Goal: Task Accomplishment & Management: Complete application form

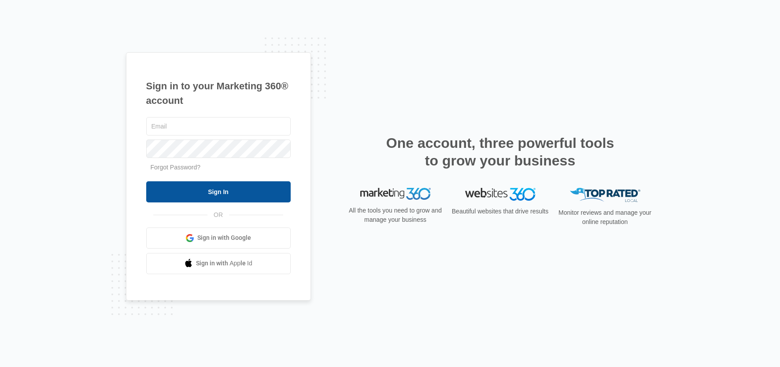
type input "[EMAIL_ADDRESS][PERSON_NAME][DOMAIN_NAME]"
click at [235, 192] on input "Sign In" at bounding box center [218, 191] width 144 height 21
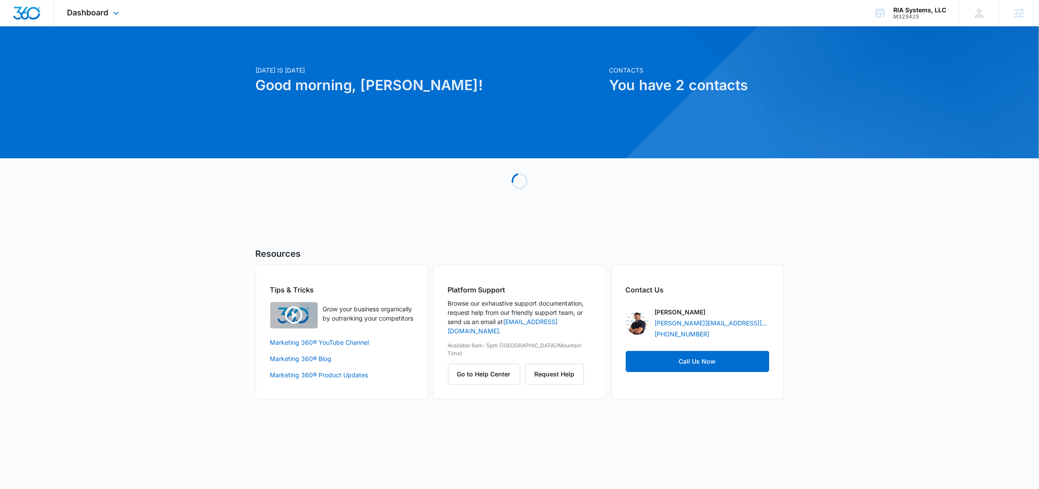
click at [109, 11] on div "Dashboard Apps Reputation Websites Forms CRM Email Social Content Ads Intellige…" at bounding box center [94, 13] width 81 height 26
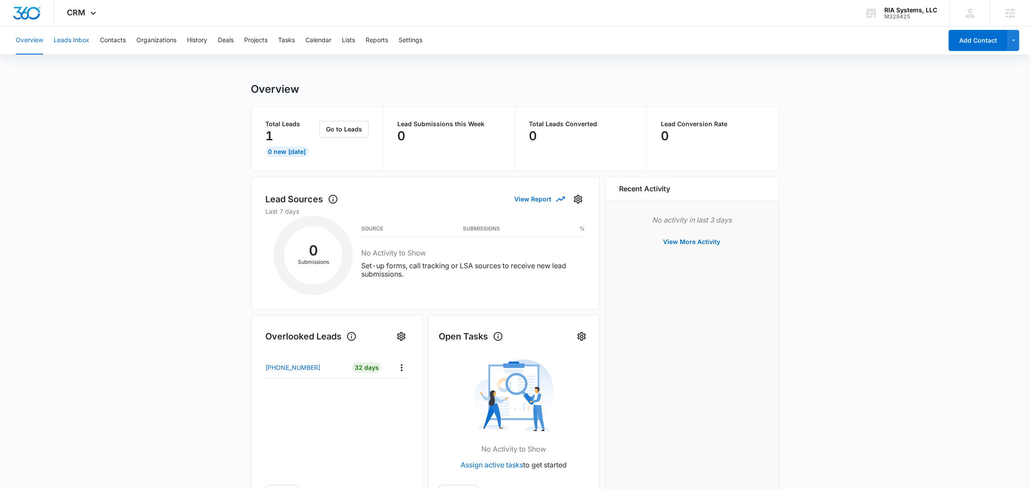
click at [72, 43] on button "Leads Inbox" at bounding box center [72, 40] width 36 height 28
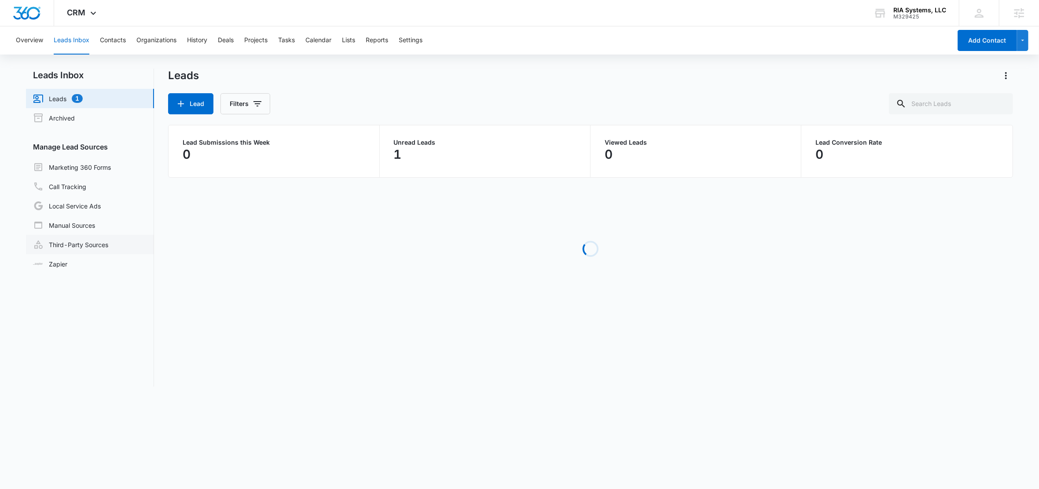
click at [78, 248] on link "Third-Party Sources" at bounding box center [70, 244] width 75 height 11
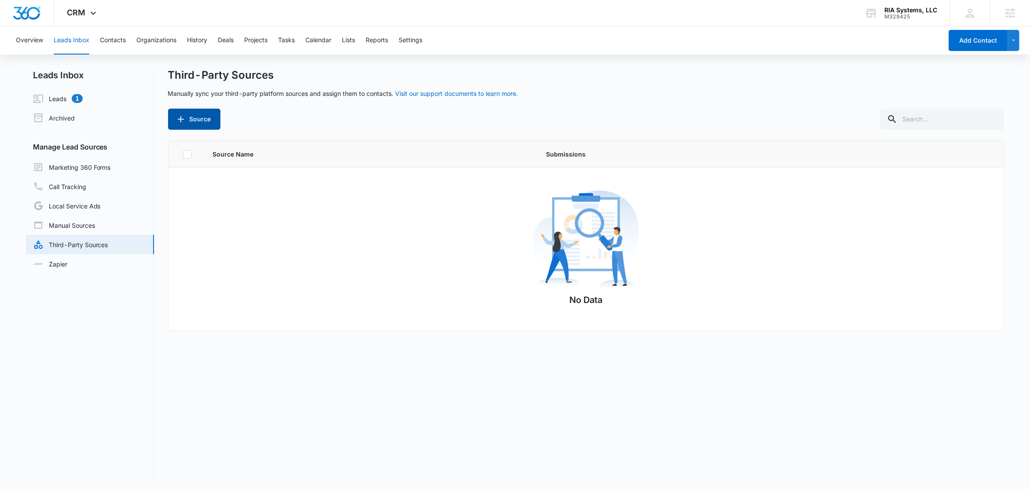
click at [195, 118] on button "Source" at bounding box center [194, 119] width 52 height 21
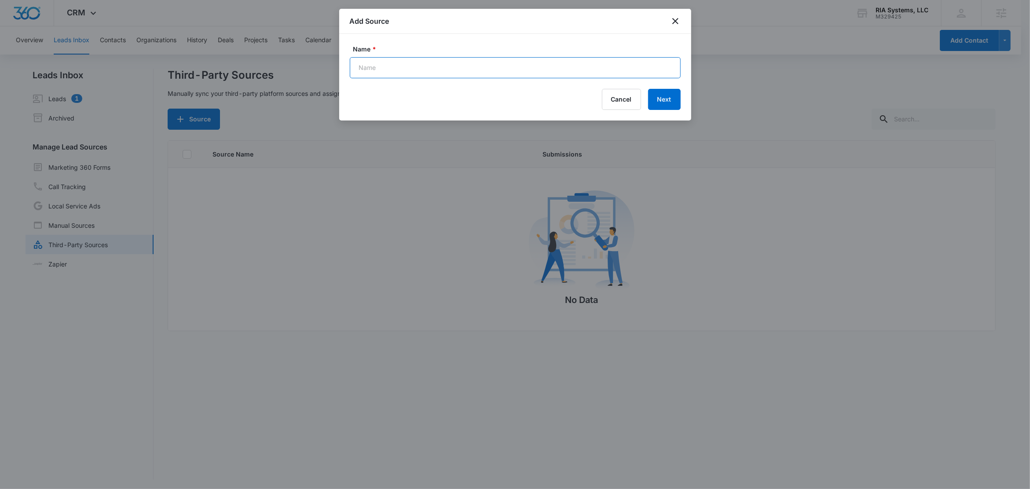
click at [447, 73] on input "Name *" at bounding box center [515, 67] width 331 height 21
paste input "FB Evergreen Form (basic)"
type input "FB Evergreen Form (basic) (Zap)"
click at [672, 96] on button "Next" at bounding box center [664, 99] width 33 height 21
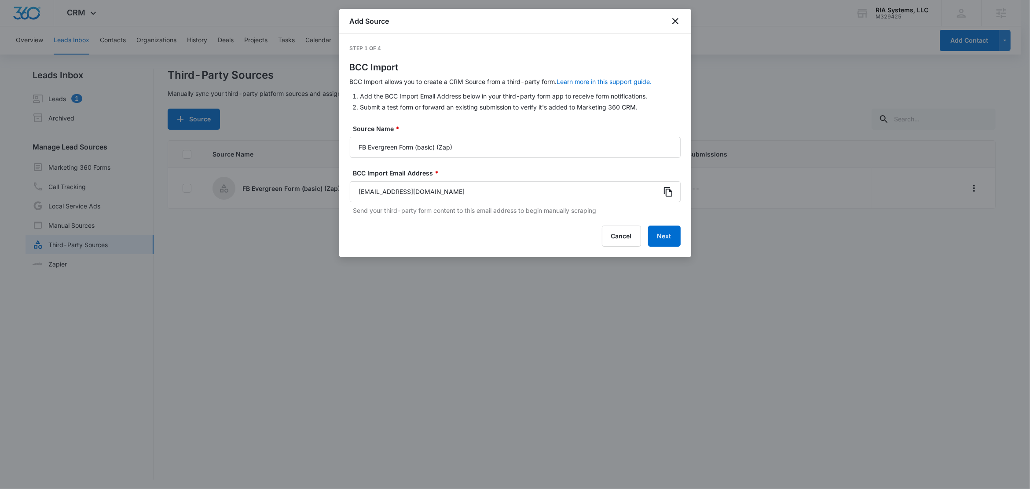
click at [672, 191] on icon at bounding box center [668, 192] width 8 height 10
click at [664, 235] on button "Next" at bounding box center [664, 236] width 33 height 21
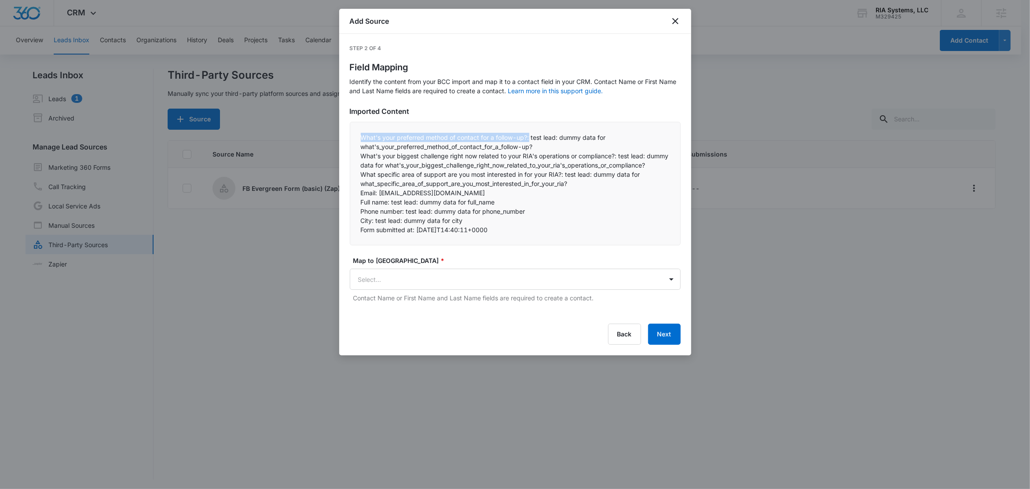
drag, startPoint x: 531, startPoint y: 138, endPoint x: 356, endPoint y: 141, distance: 175.2
click at [356, 141] on div "What's your preferred method of contact for a follow-up?: test lead: dummy data…" at bounding box center [515, 184] width 331 height 124
copy p "What's your preferred method of contact for a follow-up?:"
click at [390, 278] on body "CRM Apps Reputation Websites Forms CRM Email Social Content Ads Intelligence Fi…" at bounding box center [515, 245] width 1030 height 491
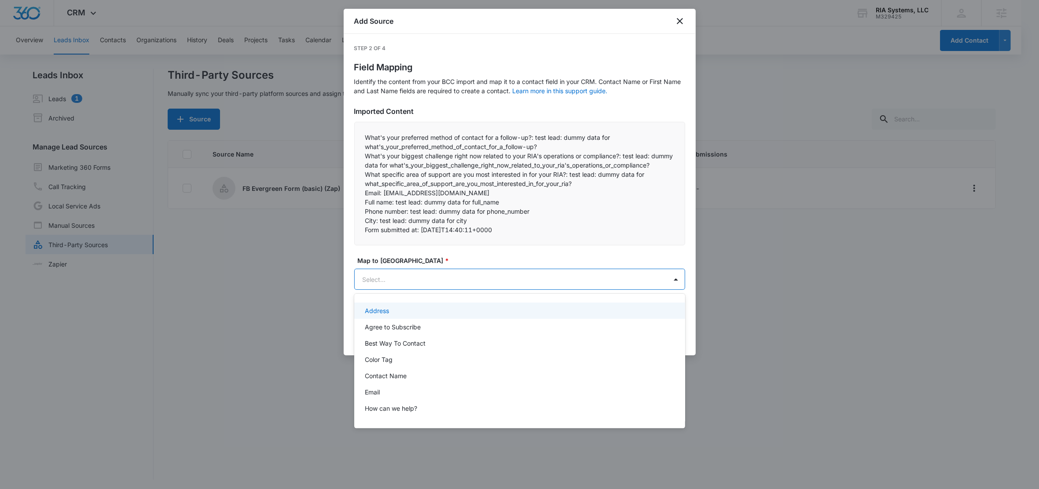
paste input "What's your preferred method of contact for a follow-up?:"
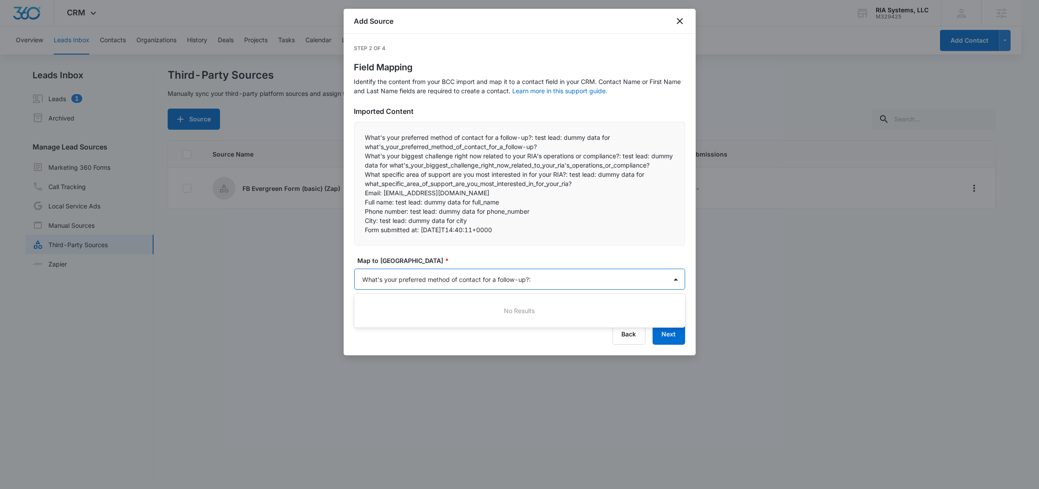
type input "What's your preferred method of contact for a follow-up?"
click at [380, 306] on p "What's your preferred method of contact for a follow-up?" at bounding box center [448, 310] width 167 height 9
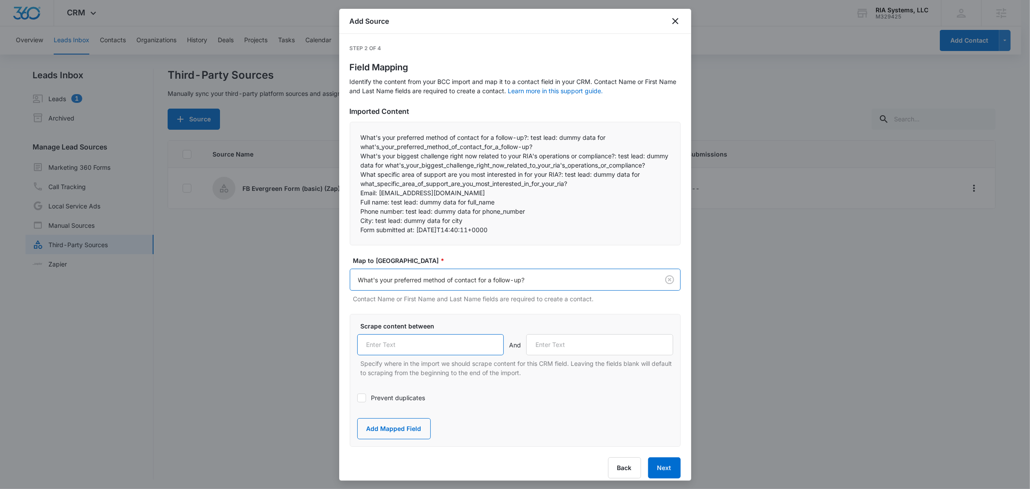
click at [422, 356] on input "text" at bounding box center [430, 345] width 147 height 21
paste input "What's your preferred method of contact for a follow-up?:"
type input "What's your preferred method of contact for a follow-up?:"
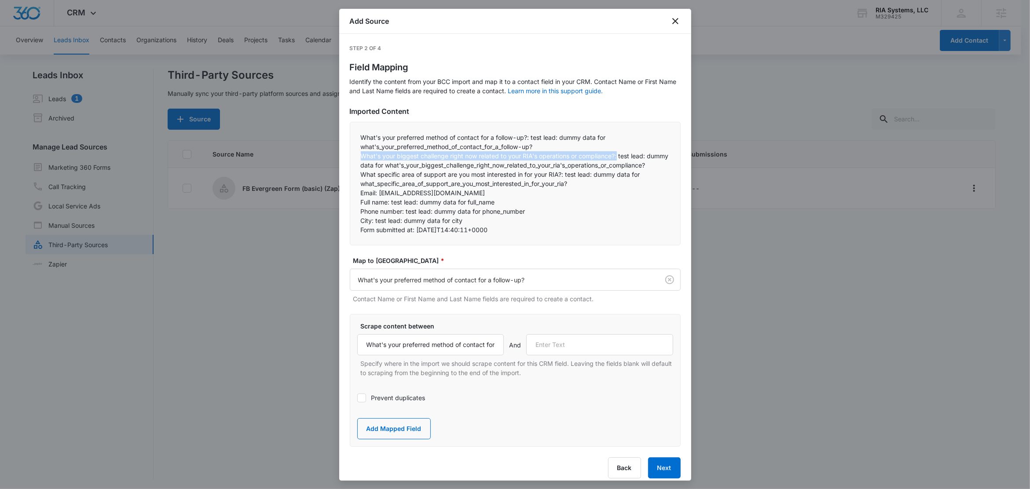
drag, startPoint x: 619, startPoint y: 157, endPoint x: 356, endPoint y: 155, distance: 263.2
click at [356, 155] on div "What's your preferred method of contact for a follow-up?: test lead: dummy data…" at bounding box center [515, 184] width 331 height 124
copy p "What's your biggest challenge right now related to your RIA's operations or com…"
click at [577, 356] on input "text" at bounding box center [599, 345] width 147 height 21
paste input "What's your biggest challenge right now related to your RIA's operations or com…"
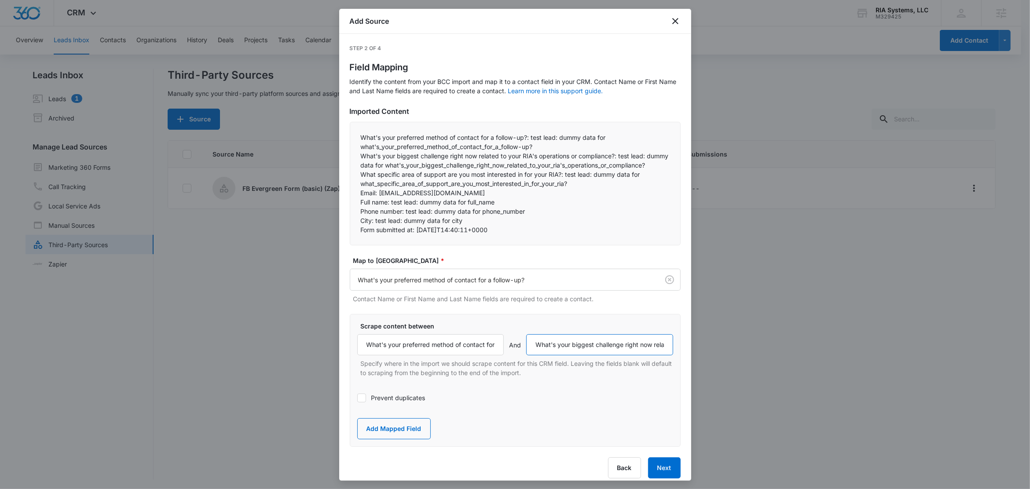
scroll to position [0, 134]
type input "What's your biggest challenge right now related to your RIA's operations or com…"
click at [407, 438] on button "Add Mapped Field" at bounding box center [394, 429] width 74 height 21
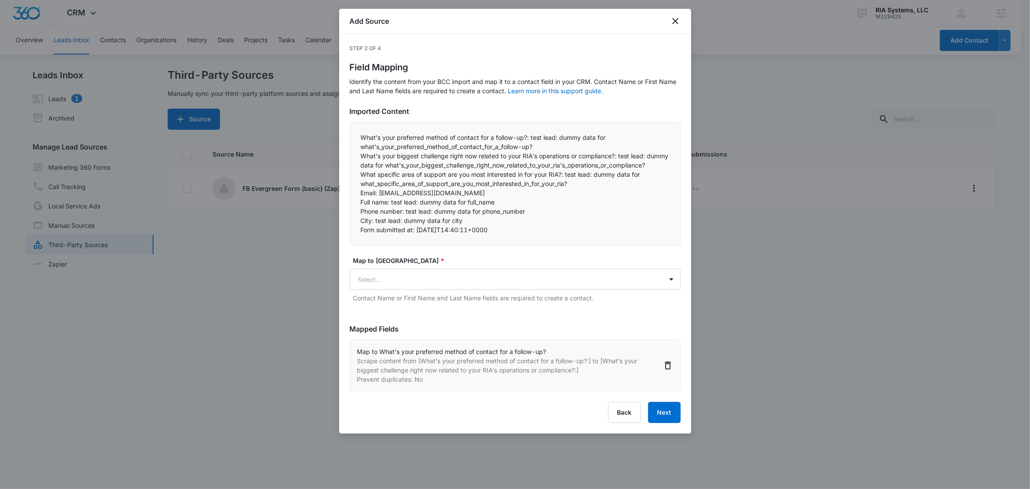
click at [430, 162] on p "What's your biggest challenge right now related to your RIA's operations or com…" at bounding box center [515, 160] width 309 height 18
drag, startPoint x: 478, startPoint y: 157, endPoint x: 352, endPoint y: 159, distance: 125.9
click at [352, 159] on div "What's your preferred method of contact for a follow-up?: test lead: dummy data…" at bounding box center [515, 184] width 331 height 124
copy p "What's your biggest challenge right now"
click at [413, 279] on body "CRM Apps Reputation Websites Forms CRM Email Social Content Ads Intelligence Fi…" at bounding box center [515, 245] width 1030 height 491
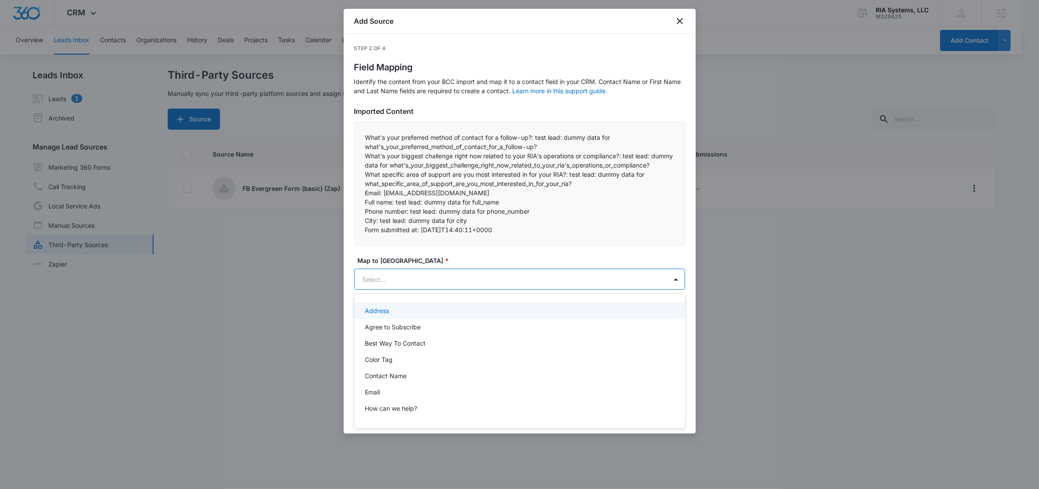
paste input "What's your biggest challenge right now"
type input "What's your biggest challenge right now"
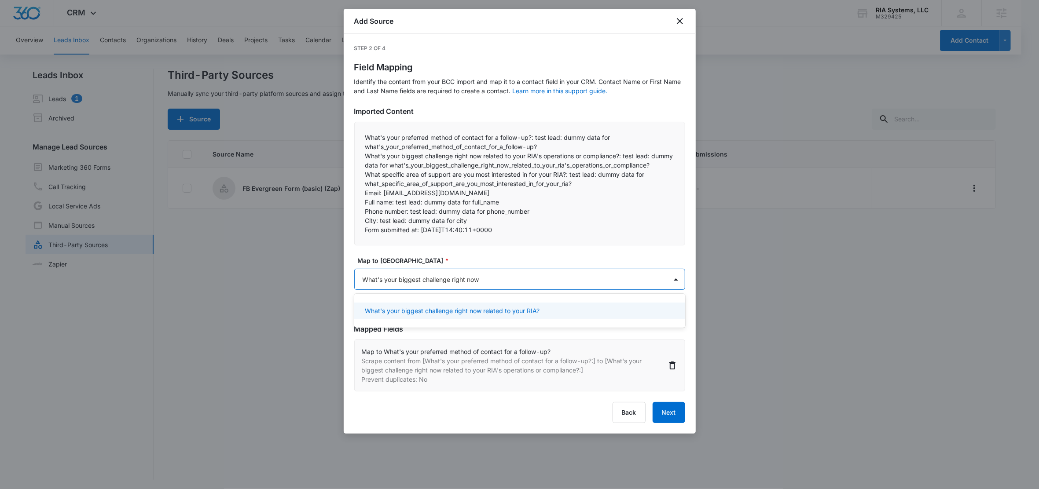
click at [428, 310] on p "What's your biggest challenge right now related to your RIA?" at bounding box center [452, 310] width 175 height 9
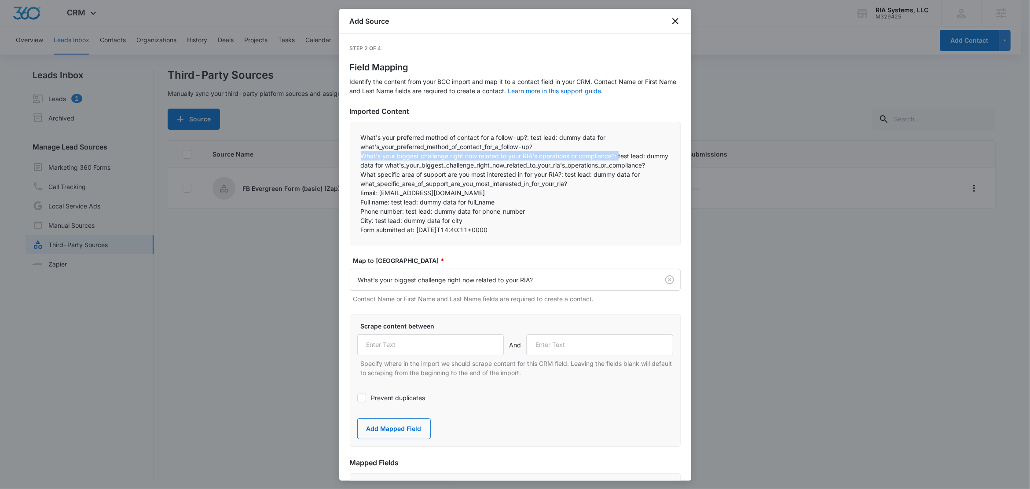
drag, startPoint x: 619, startPoint y: 157, endPoint x: 360, endPoint y: 159, distance: 258.8
click at [361, 159] on p "What's your biggest challenge right now related to your RIA's operations or com…" at bounding box center [515, 160] width 309 height 18
copy p "What's your biggest challenge right now related to your RIA's operations or com…"
click at [410, 356] on input "text" at bounding box center [430, 345] width 147 height 21
paste input "What's your biggest challenge right now related to your RIA's operations or com…"
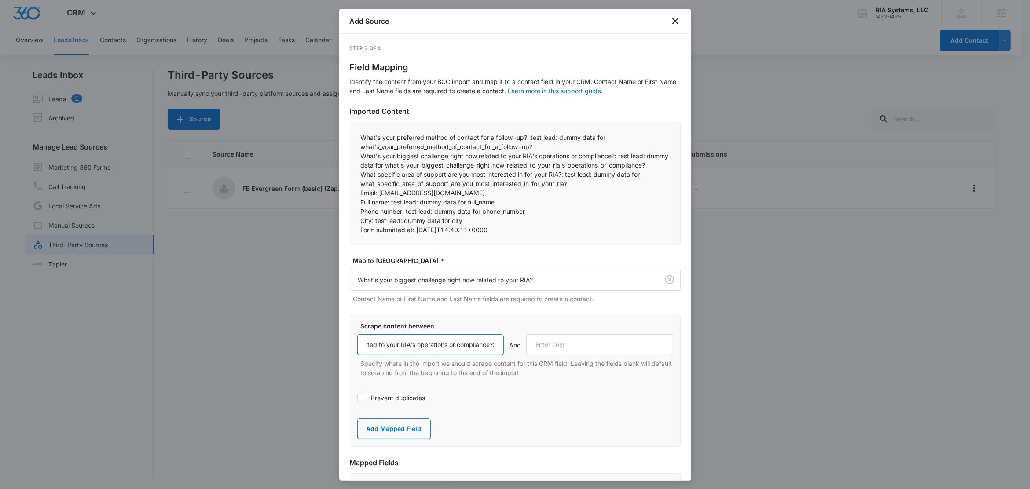
scroll to position [0, 134]
type input "What's your biggest challenge right now related to your RIA's operations or com…"
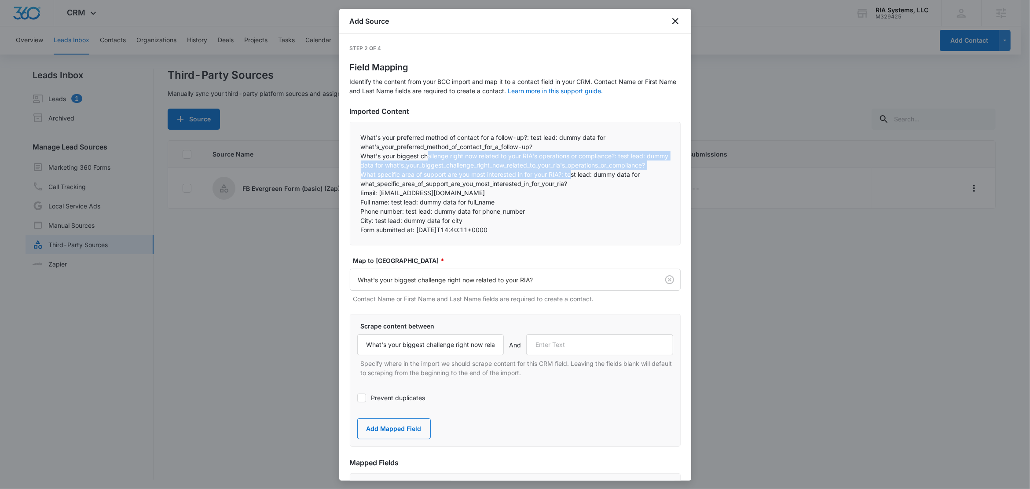
drag, startPoint x: 438, startPoint y: 155, endPoint x: 572, endPoint y: 182, distance: 136.6
click at [572, 182] on div "What's your preferred method of contact for a follow-up?: test lead: dummy data…" at bounding box center [515, 184] width 331 height 124
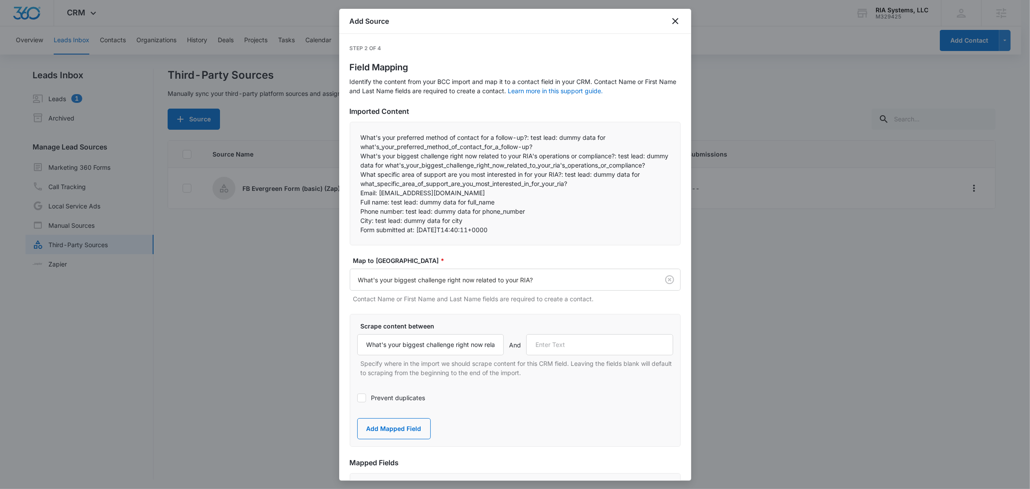
click at [505, 188] on p "What specific area of support are you most interested in for your RIA?: test le…" at bounding box center [515, 179] width 309 height 18
drag, startPoint x: 565, startPoint y: 184, endPoint x: 356, endPoint y: 188, distance: 208.7
click at [356, 188] on div "What's your preferred method of contact for a follow-up?: test lead: dummy data…" at bounding box center [515, 184] width 331 height 124
copy p "What specific area of support are you most interested in for your RIA?:"
click at [585, 356] on input "text" at bounding box center [599, 345] width 147 height 21
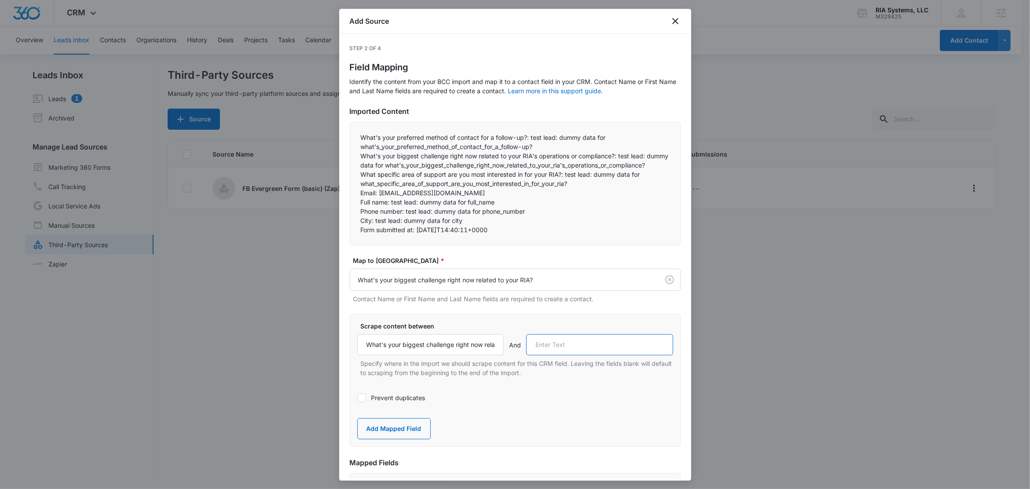
paste input "What specific area of support are you most interested in for your RIA?:"
type input "What specific area of support are you most interested in for your RIA?:"
click at [399, 440] on button "Add Mapped Field" at bounding box center [394, 429] width 74 height 21
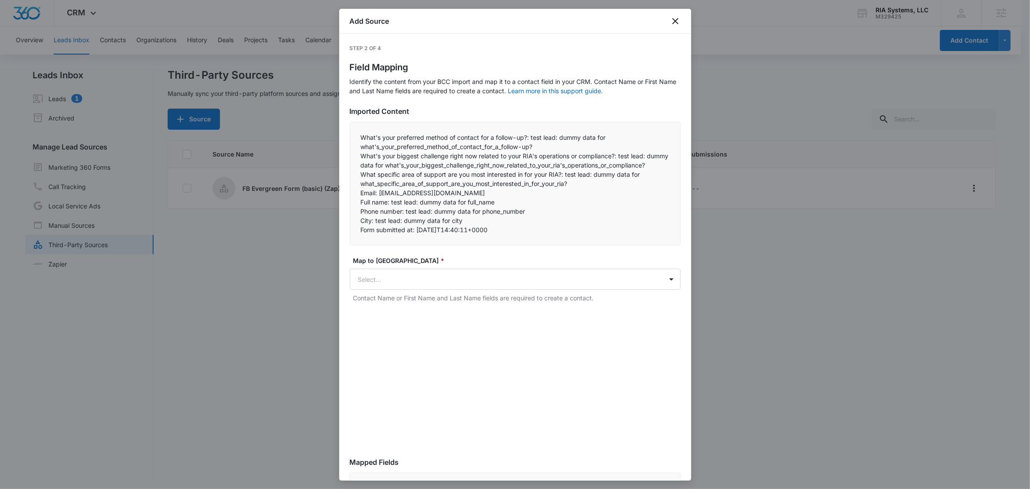
scroll to position [0, 0]
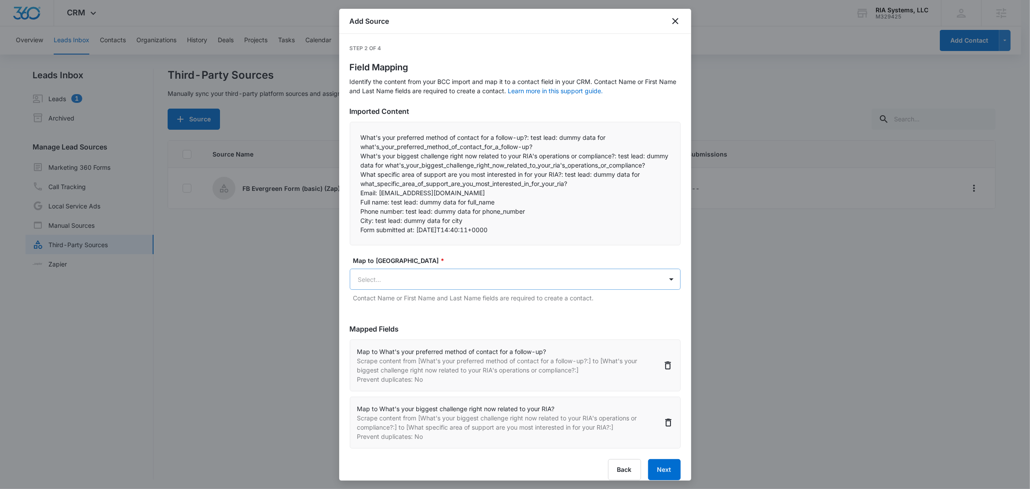
click at [388, 282] on body "CRM Apps Reputation Websites Forms CRM Email Social Content Ads Intelligence Fi…" at bounding box center [515, 245] width 1030 height 491
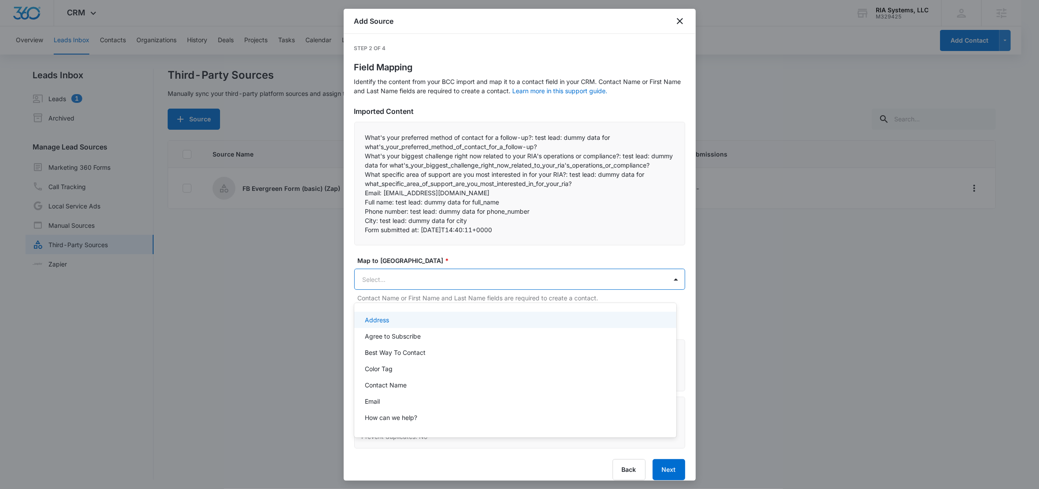
paste input "What specific area of support are you most interested in for your RIA?:"
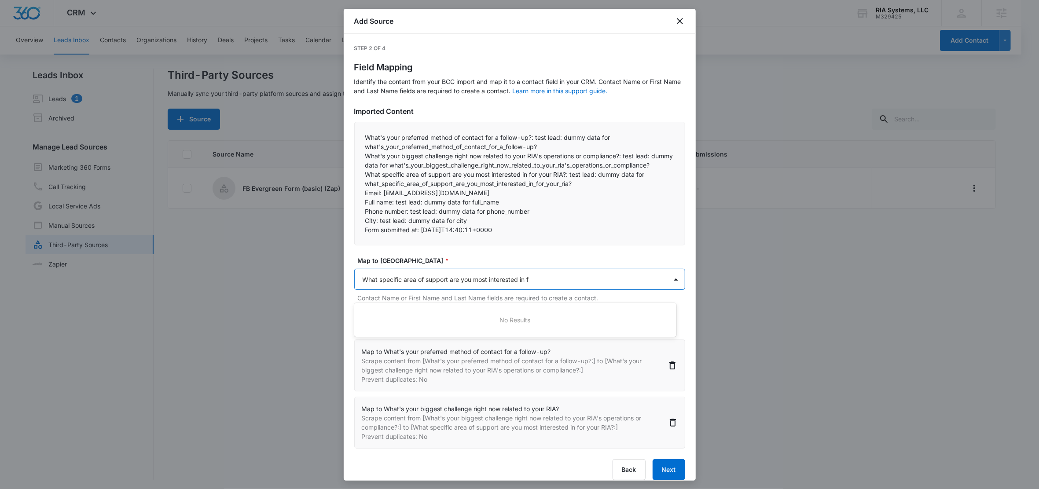
type input "What specific area of support are you most interested in"
click at [421, 318] on p "What specific area of support are you most interested in?" at bounding box center [447, 320] width 165 height 9
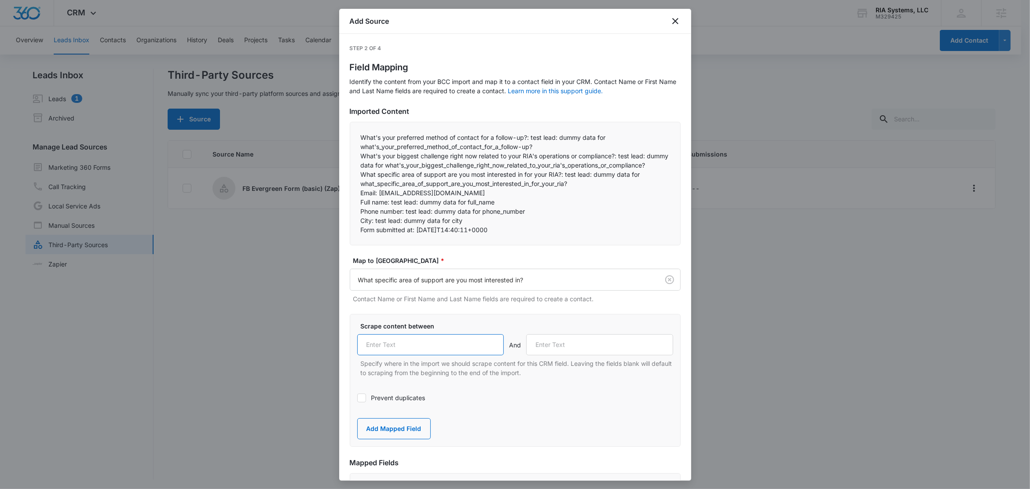
click at [413, 354] on input "text" at bounding box center [430, 345] width 147 height 21
paste input "What specific area of support are you most interested in for your RIA?:"
type input "What specific area of support are you most interested in for your RIA?:"
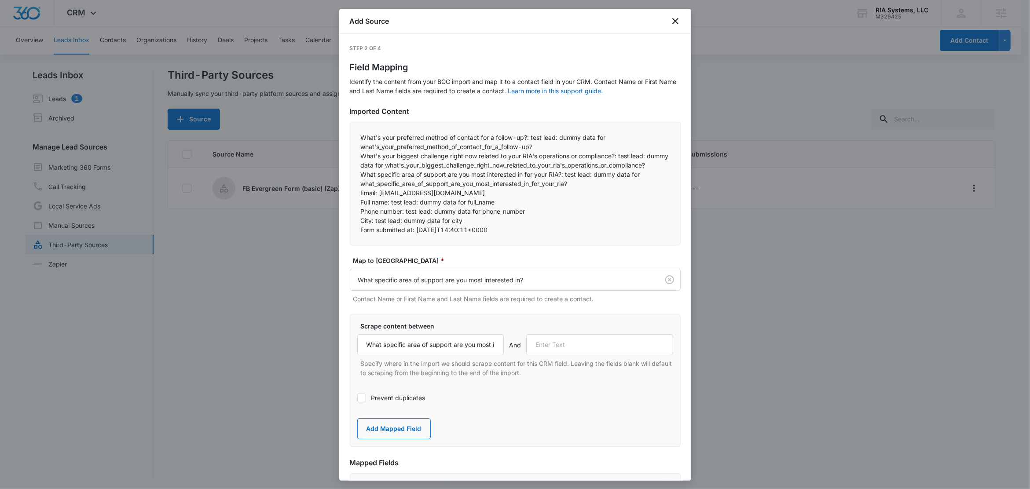
drag, startPoint x: 403, startPoint y: 174, endPoint x: 458, endPoint y: 190, distance: 57.7
click at [590, 170] on p "What's your biggest challenge right now related to your RIA's operations or com…" at bounding box center [515, 160] width 309 height 18
drag, startPoint x: 405, startPoint y: 183, endPoint x: 653, endPoint y: 190, distance: 247.9
click at [653, 188] on p "What specific area of support are you most interested in for your RIA?: test le…" at bounding box center [515, 179] width 309 height 18
click at [408, 207] on p "Full name: test lead: dummy data for full_name" at bounding box center [515, 202] width 309 height 9
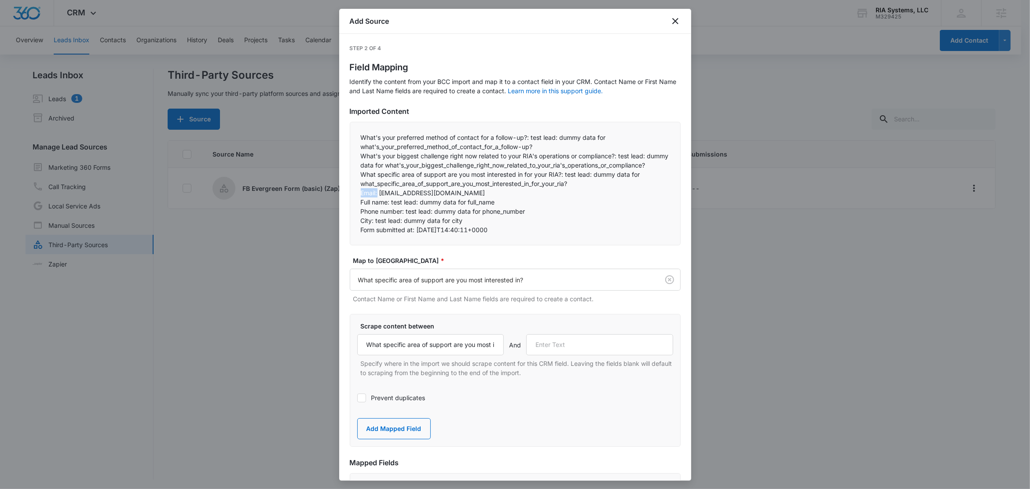
drag, startPoint x: 379, startPoint y: 203, endPoint x: 347, endPoint y: 202, distance: 32.2
click at [347, 202] on div "Step 2 of 4 Field Mapping Identify the content from your BCC import and map it …" at bounding box center [515, 257] width 352 height 447
copy p "Email:"
click at [582, 356] on input "text" at bounding box center [599, 345] width 147 height 21
paste input "Email:"
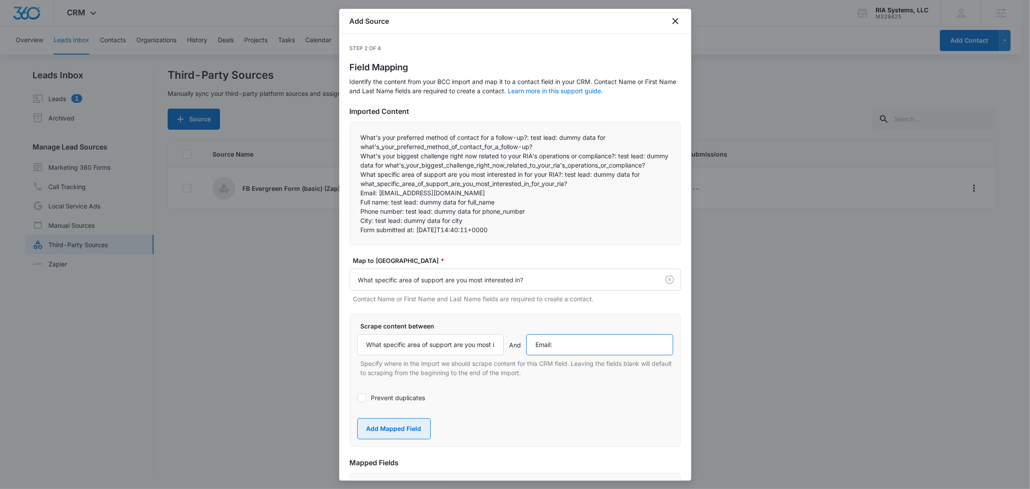
type input "Email:"
click at [392, 438] on button "Add Mapped Field" at bounding box center [394, 429] width 74 height 21
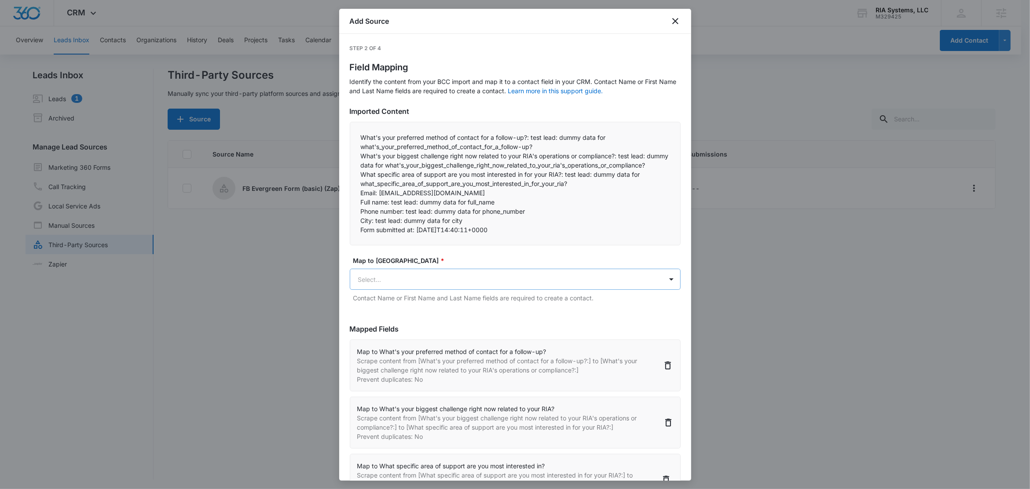
click at [405, 289] on body "CRM Apps Reputation Websites Forms CRM Email Social Content Ads Intelligence Fi…" at bounding box center [515, 245] width 1030 height 491
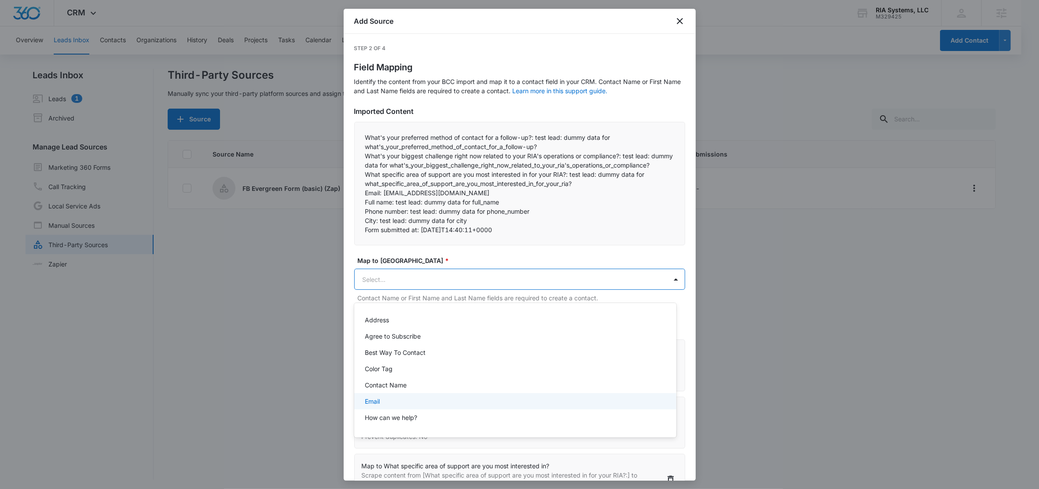
drag, startPoint x: 376, startPoint y: 401, endPoint x: 412, endPoint y: 394, distance: 35.9
click at [376, 401] on p "Email" at bounding box center [372, 401] width 15 height 9
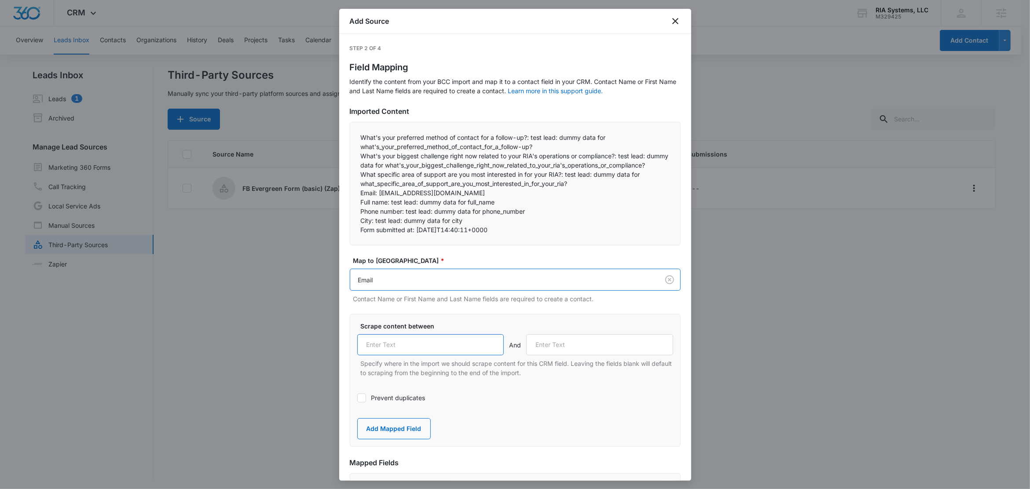
click at [411, 356] on input "text" at bounding box center [430, 345] width 147 height 21
paste input "Email:"
type input "Email:"
click at [395, 403] on label "Prevent duplicates" at bounding box center [515, 397] width 316 height 9
click at [357, 398] on input "Prevent duplicates" at bounding box center [357, 398] width 0 height 0
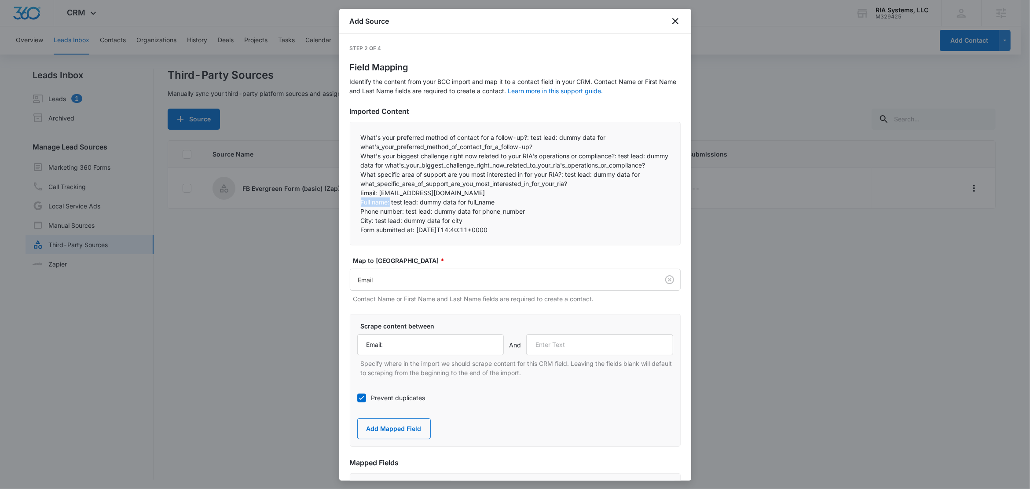
drag, startPoint x: 390, startPoint y: 212, endPoint x: 351, endPoint y: 212, distance: 39.6
click at [351, 212] on div "What's your preferred method of contact for a follow-up?: test lead: dummy data…" at bounding box center [515, 184] width 331 height 124
copy p "Full name:"
click at [560, 353] on input "text" at bounding box center [599, 345] width 147 height 21
paste input "Full name:"
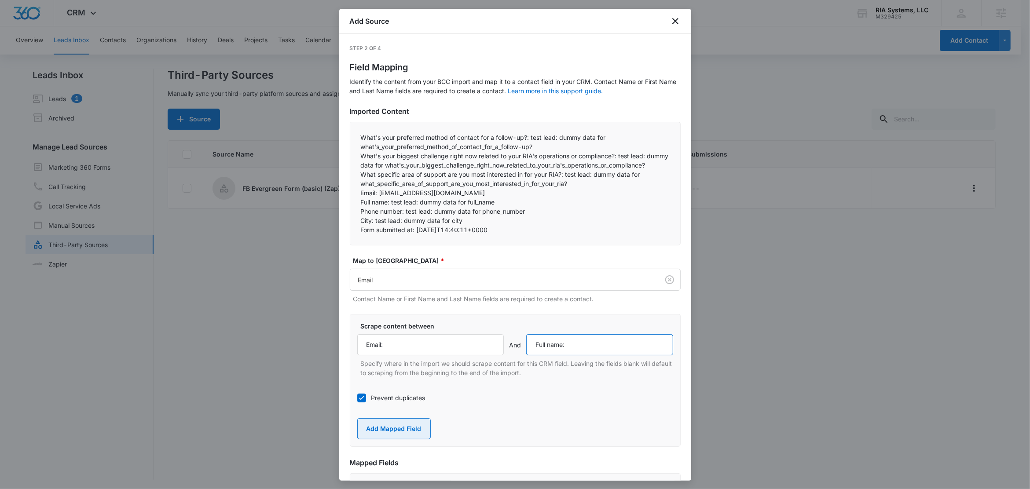
type input "Full name:"
click at [409, 440] on button "Add Mapped Field" at bounding box center [394, 429] width 74 height 21
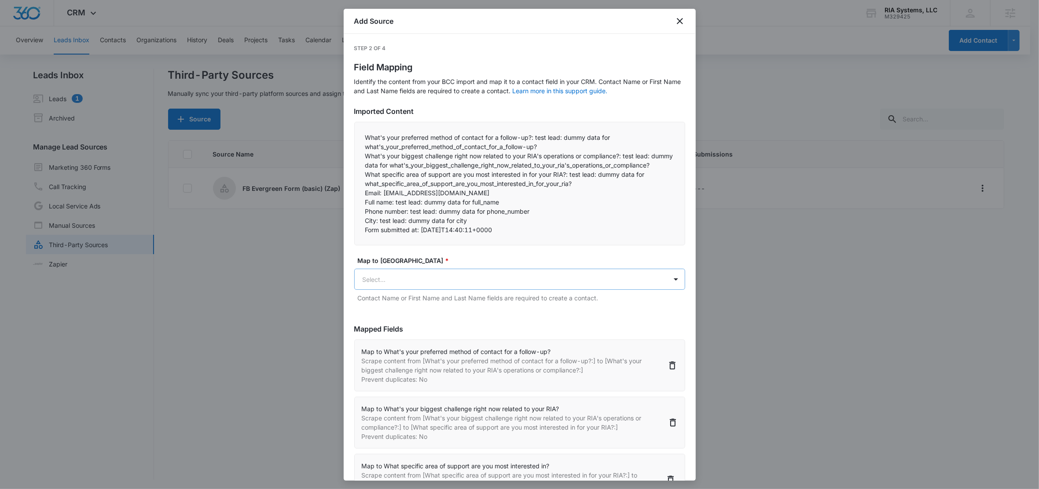
click at [405, 290] on body "CRM Apps Reputation Websites Forms CRM Email Social Content Ads Intelligence Fi…" at bounding box center [519, 245] width 1039 height 491
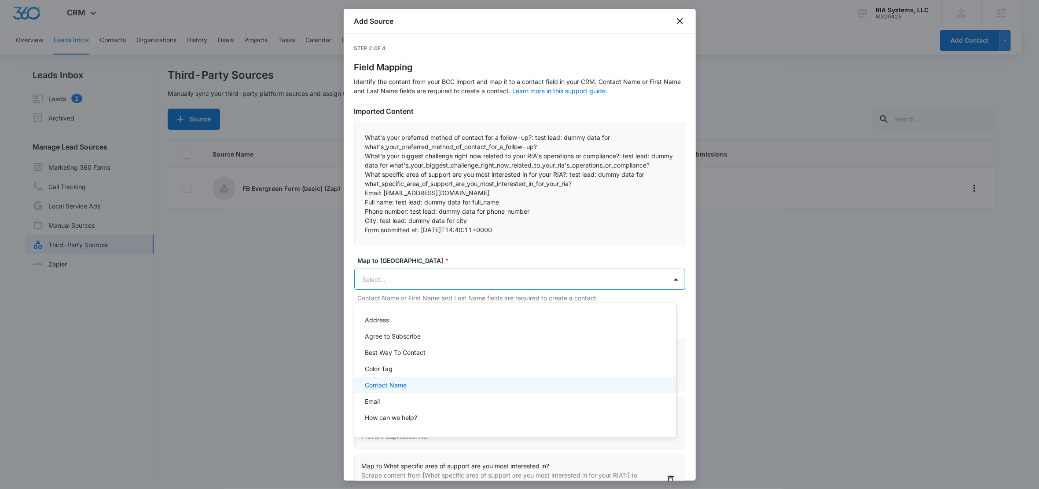
drag, startPoint x: 400, startPoint y: 386, endPoint x: 403, endPoint y: 379, distance: 7.7
click at [400, 386] on p "Contact Name" at bounding box center [386, 385] width 42 height 9
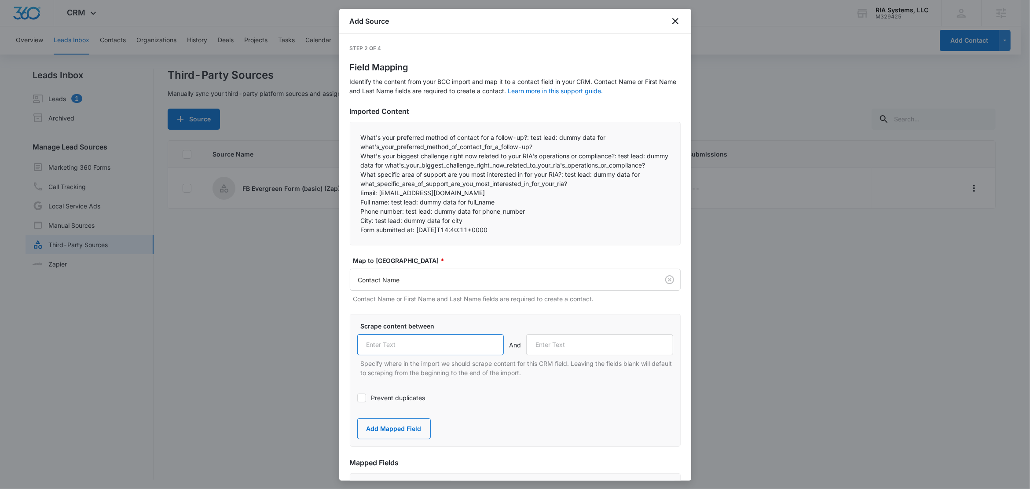
click at [425, 356] on input "text" at bounding box center [430, 345] width 147 height 21
paste input "Full name:"
type input "Full name:"
click at [493, 246] on div "What's your preferred method of contact for a follow-up?: test lead: dummy data…" at bounding box center [515, 184] width 331 height 124
drag, startPoint x: 405, startPoint y: 222, endPoint x: 353, endPoint y: 220, distance: 52.0
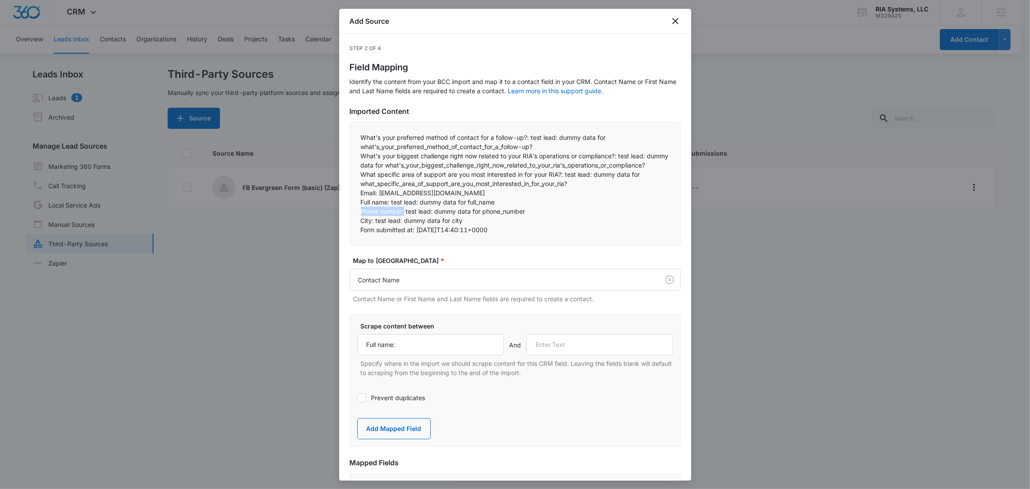
click at [353, 220] on div "What's your preferred method of contact for a follow-up?: test lead: dummy data…" at bounding box center [515, 184] width 331 height 124
copy p "Phone number:"
click at [578, 356] on input "text" at bounding box center [599, 345] width 147 height 21
paste input "Phone number:"
type input "Phone number:"
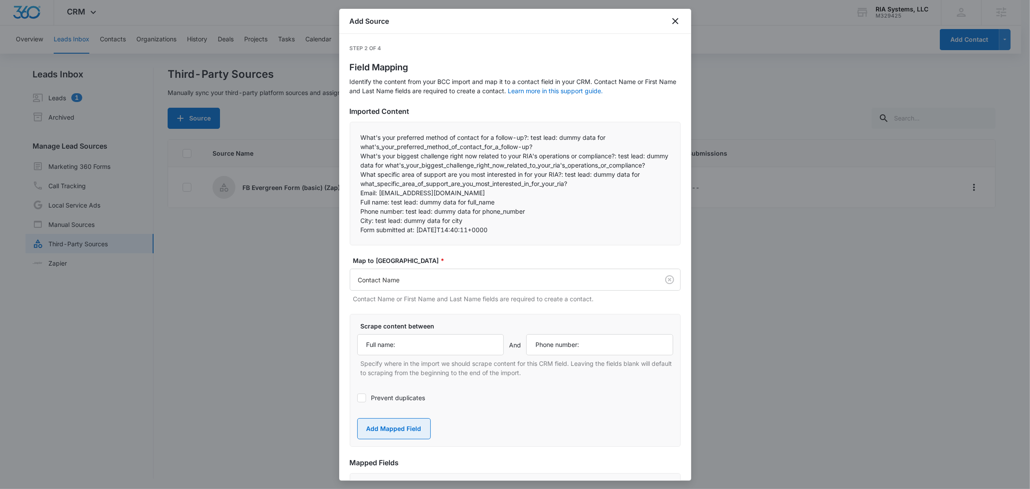
click at [401, 437] on button "Add Mapped Field" at bounding box center [394, 429] width 74 height 21
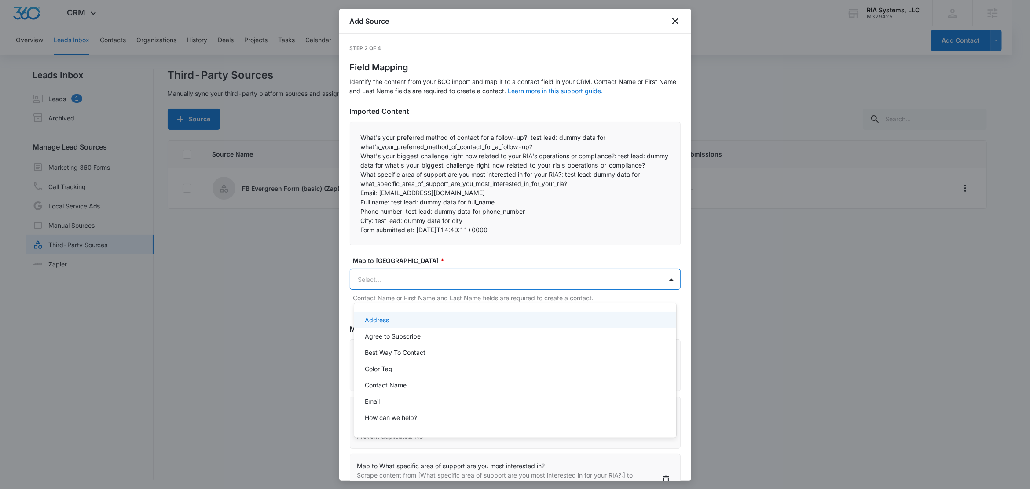
click at [410, 291] on body "CRM Apps Reputation Websites Forms CRM Email Social Content Ads Intelligence Fi…" at bounding box center [515, 244] width 1030 height 489
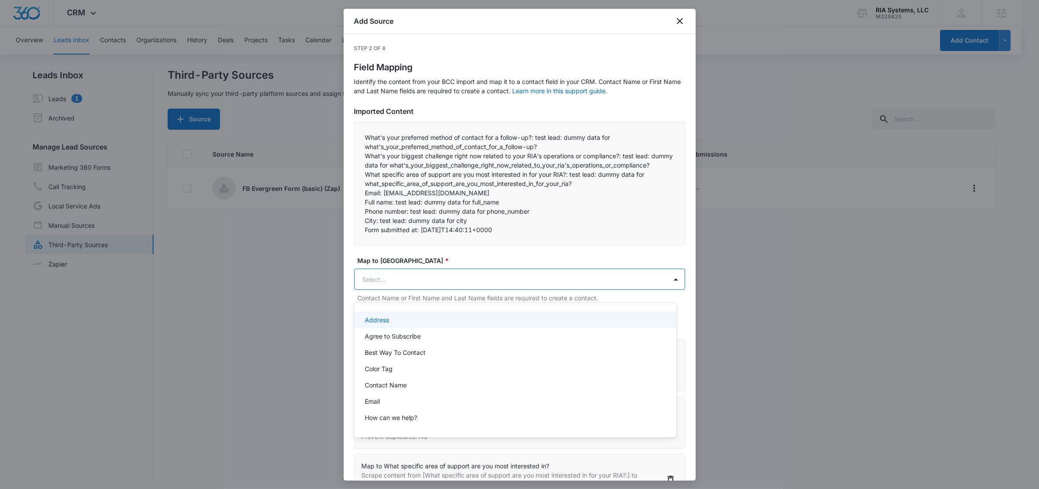
paste input "Phone number:"
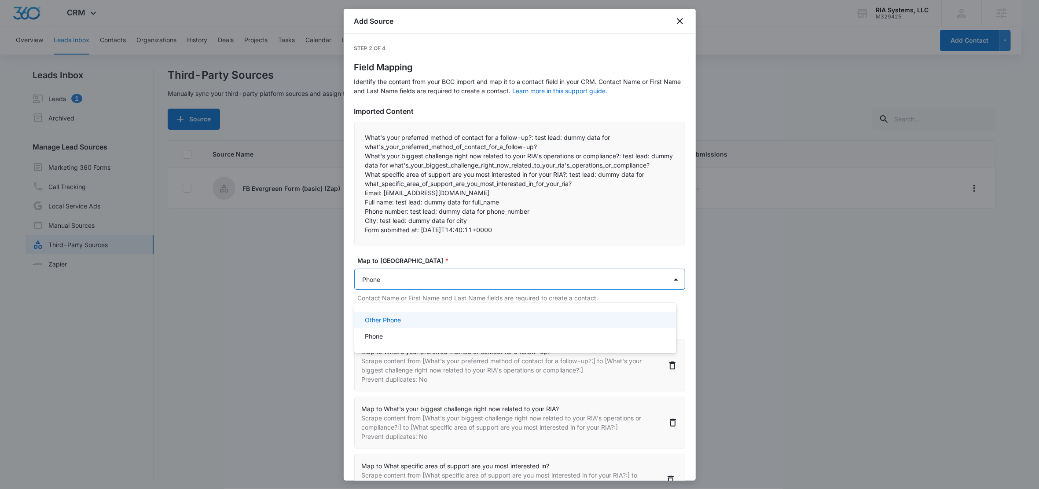
type input "Phone"
click at [379, 340] on p "Phone" at bounding box center [374, 336] width 18 height 9
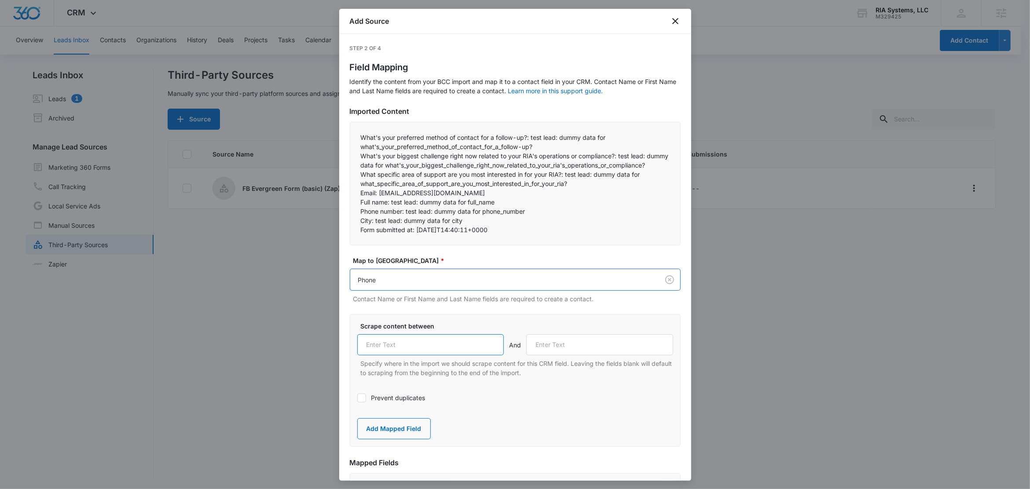
click at [395, 356] on input "text" at bounding box center [430, 345] width 147 height 21
paste input "Phone number:"
type input "Phone number:"
drag, startPoint x: 375, startPoint y: 231, endPoint x: 348, endPoint y: 230, distance: 27.3
click at [348, 230] on div "Step 2 of 4 Field Mapping Identify the content from your BCC import and map it …" at bounding box center [515, 257] width 352 height 447
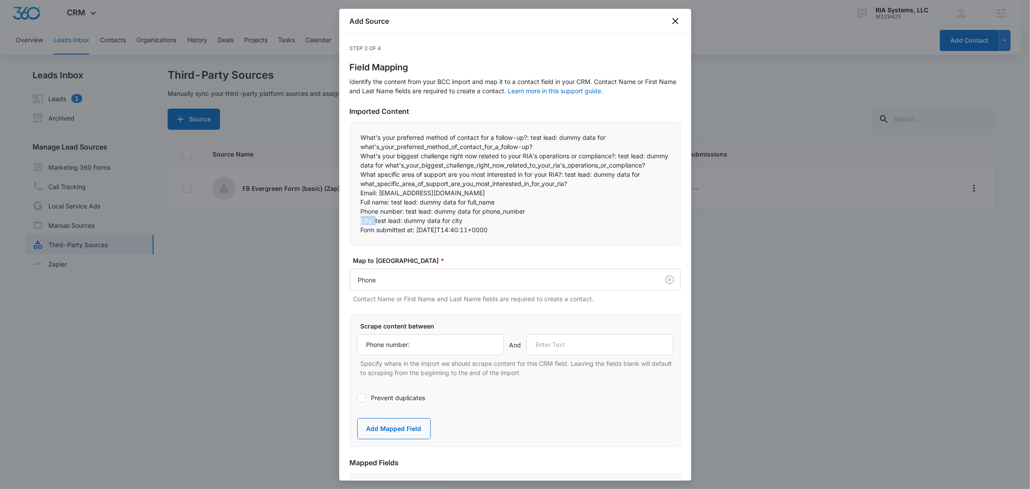
copy p "City:"
click at [574, 356] on input "text" at bounding box center [599, 345] width 147 height 21
paste input "City:"
type input "City:"
click at [382, 440] on button "Add Mapped Field" at bounding box center [394, 429] width 74 height 21
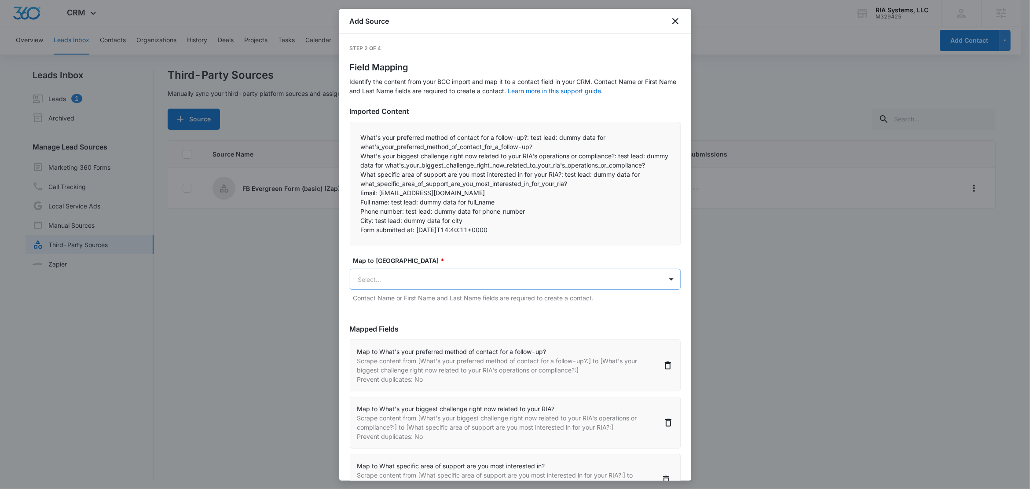
click at [398, 289] on body "CRM Apps Reputation Websites Forms CRM Email Social Content Ads Intelligence Fi…" at bounding box center [515, 245] width 1030 height 491
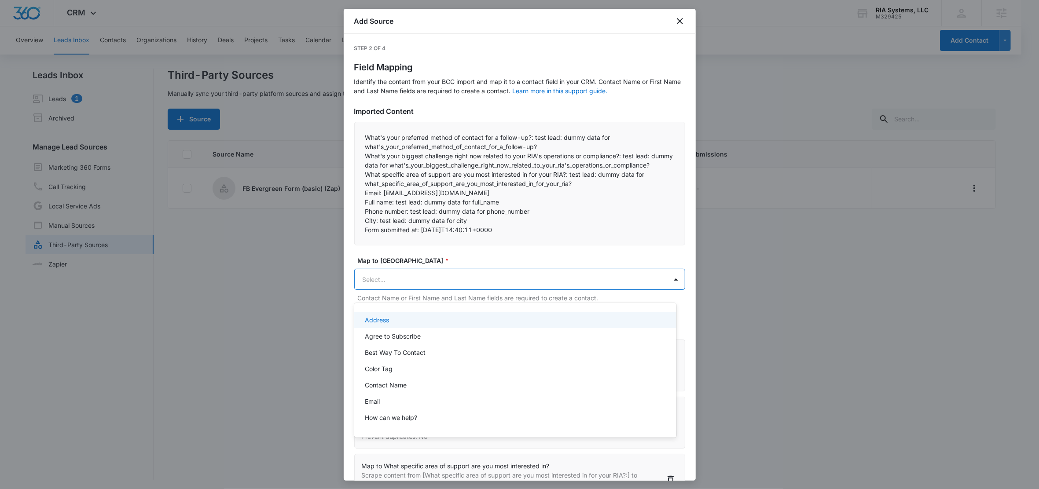
paste input "City:"
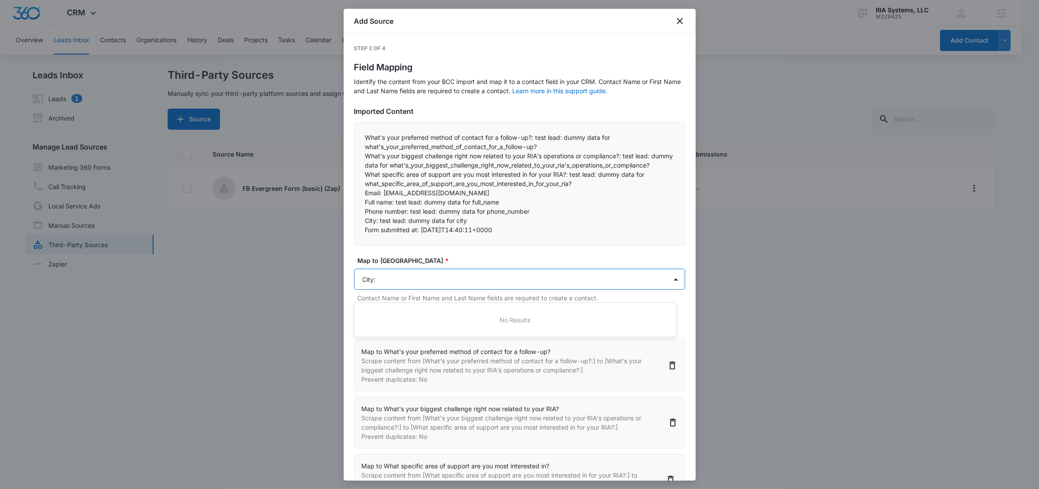
type input "City"
click at [378, 325] on div "City (Address)" at bounding box center [515, 320] width 322 height 16
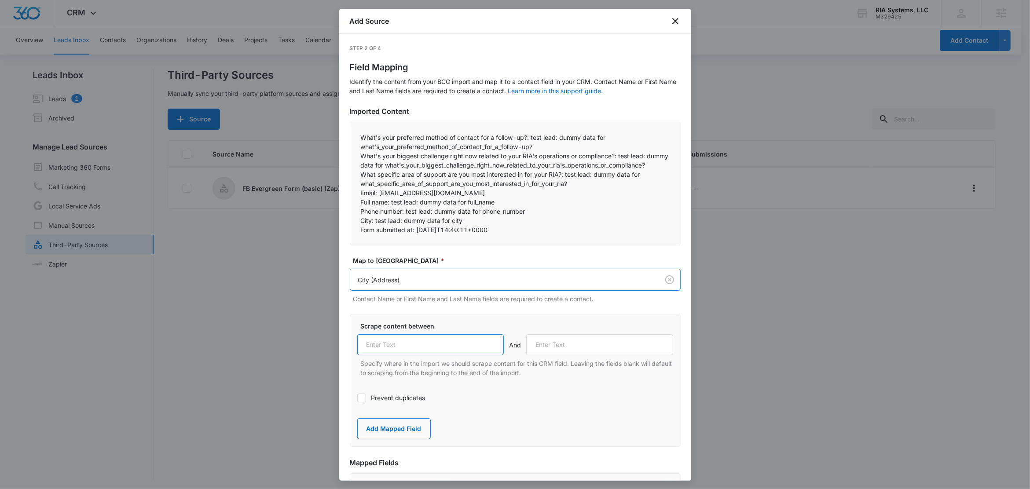
click at [424, 356] on input "text" at bounding box center [430, 345] width 147 height 21
paste input "City:"
type input "City:"
drag, startPoint x: 416, startPoint y: 239, endPoint x: 357, endPoint y: 242, distance: 58.2
click at [357, 242] on div "What's your preferred method of contact for a follow-up?: test lead: dummy data…" at bounding box center [515, 184] width 331 height 124
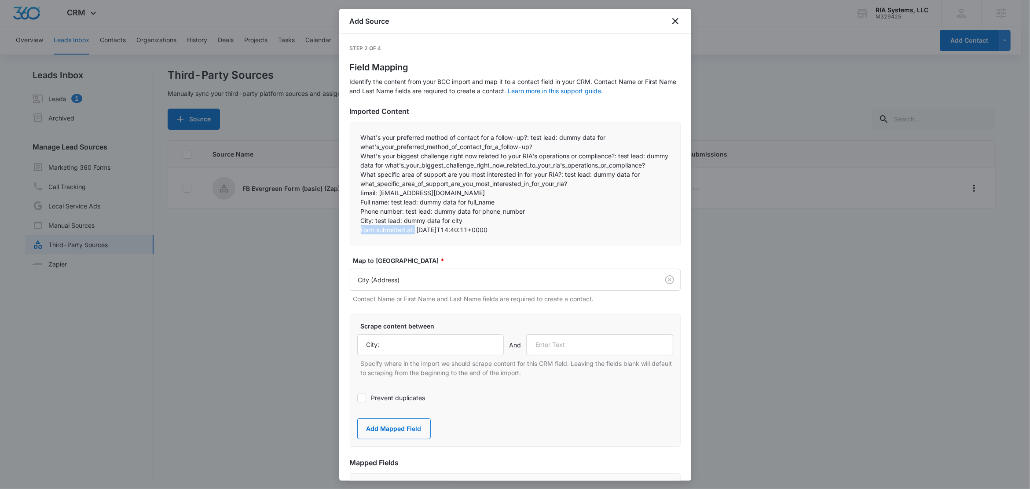
copy p "Form submitted at:"
click at [565, 351] on input "text" at bounding box center [599, 345] width 147 height 21
paste input "Form submitted at:"
type input "Form submitted at:"
click at [401, 436] on button "Add Mapped Field" at bounding box center [394, 429] width 74 height 21
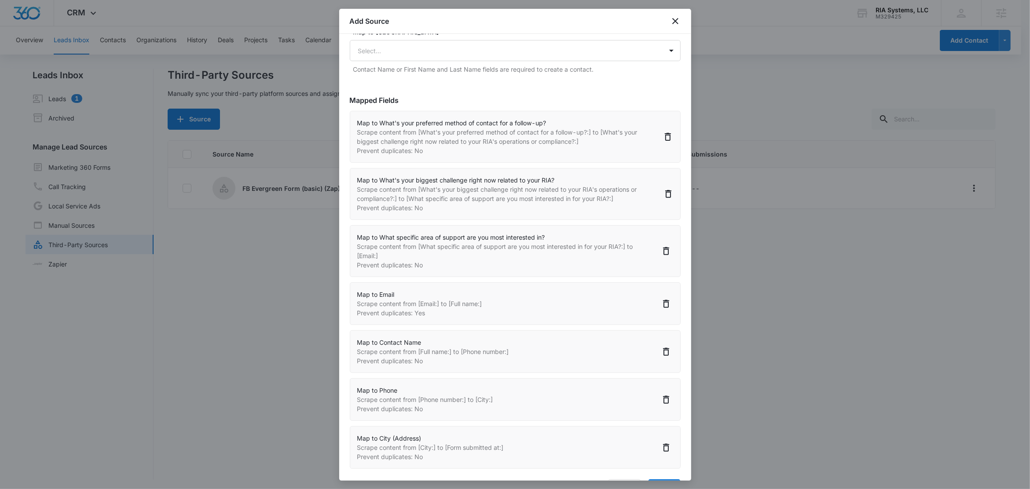
scroll to position [271, 0]
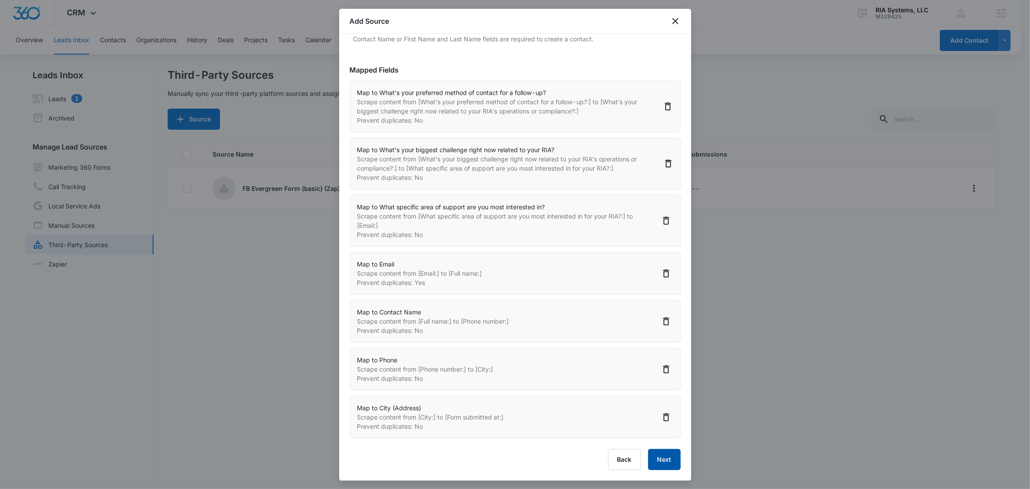
click at [654, 460] on button "Next" at bounding box center [664, 459] width 33 height 21
select select "365"
select select "366"
select select "367"
select select "185"
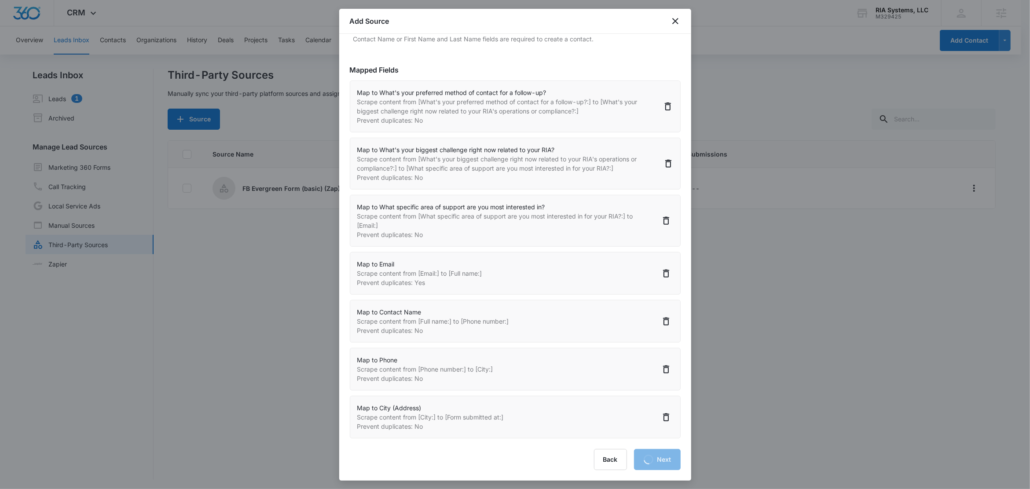
select select "77"
select select "184"
select select "188"
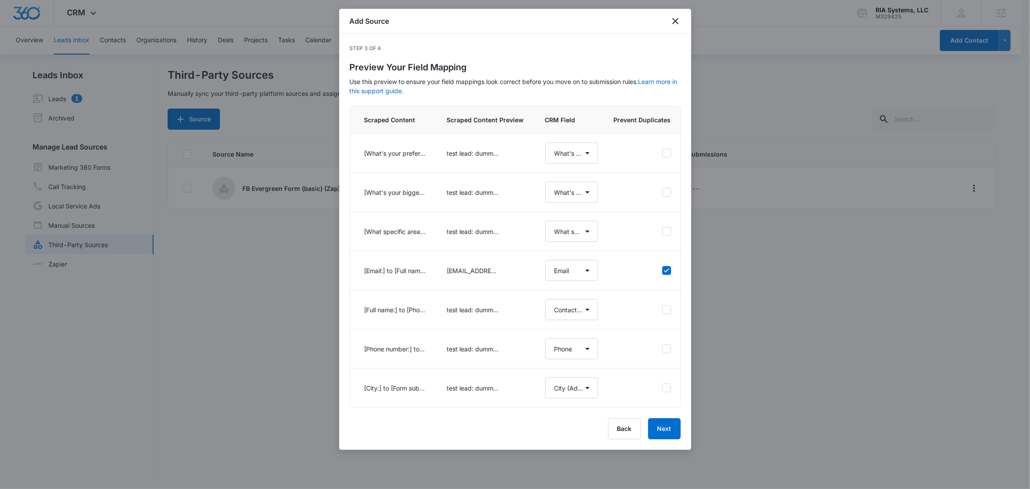
scroll to position [0, 0]
select select "365"
select select "366"
select select "367"
select select "185"
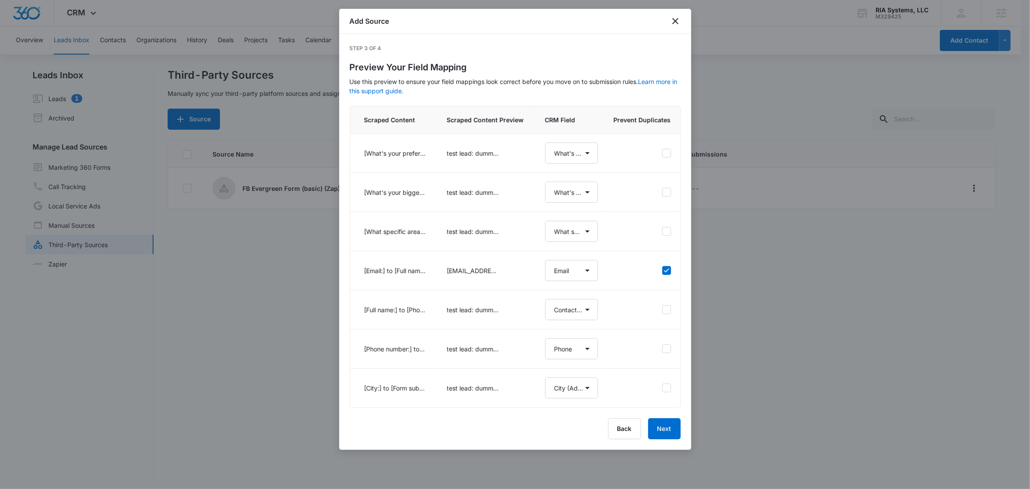
select select "77"
select select "184"
select select "188"
click at [663, 440] on button "Next" at bounding box center [664, 429] width 33 height 21
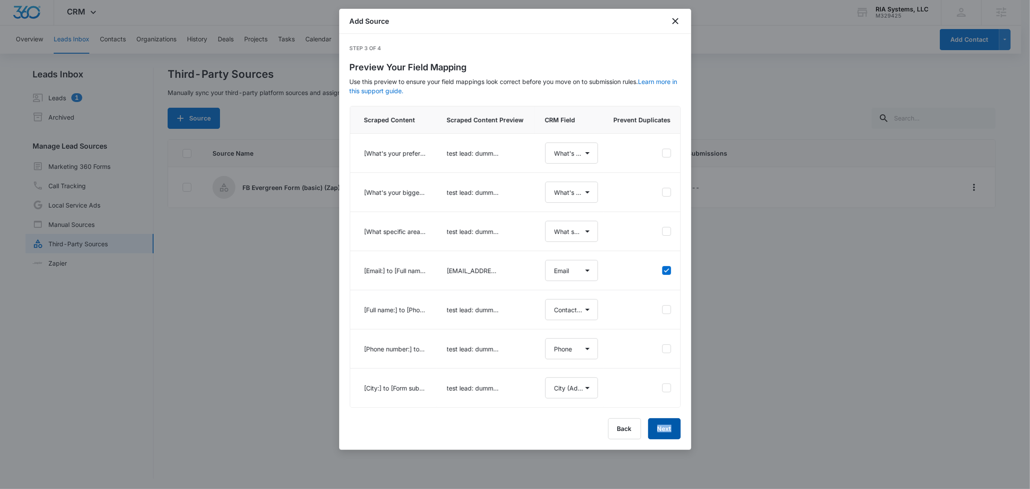
click at [663, 440] on div "Back Next" at bounding box center [515, 429] width 331 height 21
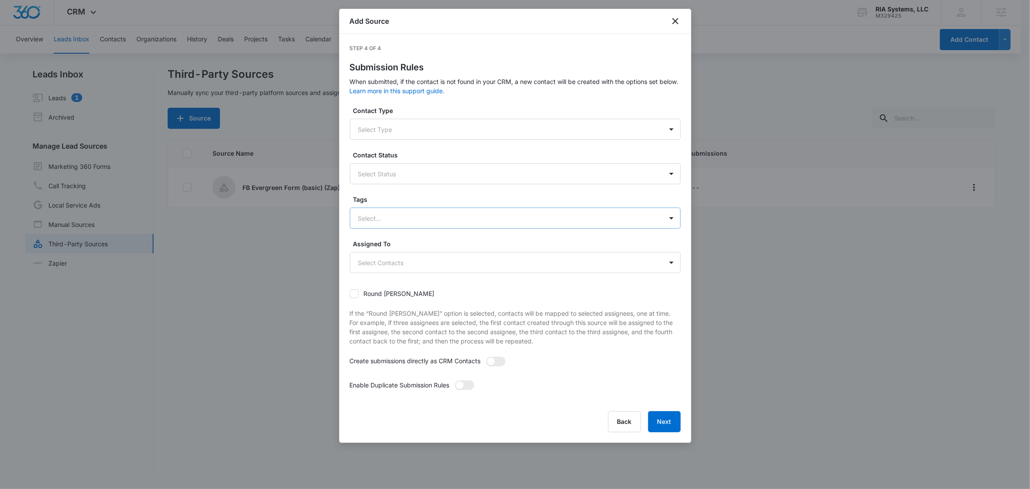
click at [398, 211] on div "Select..." at bounding box center [506, 219] width 313 height 20
type input "fb"
click at [405, 250] on p "FB Evergreen Form (basic)" at bounding box center [398, 249] width 76 height 9
click at [401, 200] on label "Tags" at bounding box center [518, 199] width 331 height 9
click at [498, 365] on span at bounding box center [495, 363] width 19 height 10
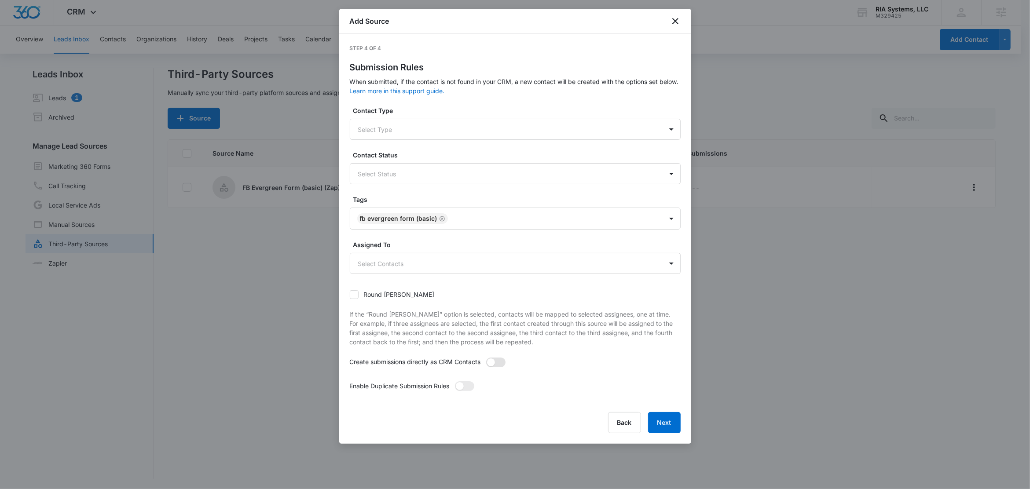
click at [492, 364] on input "checkbox" at bounding box center [489, 360] width 6 height 6
checkbox input "true"
click at [461, 389] on span at bounding box center [460, 386] width 8 height 8
click at [461, 387] on input "checkbox" at bounding box center [458, 384] width 6 height 6
checkbox input "true"
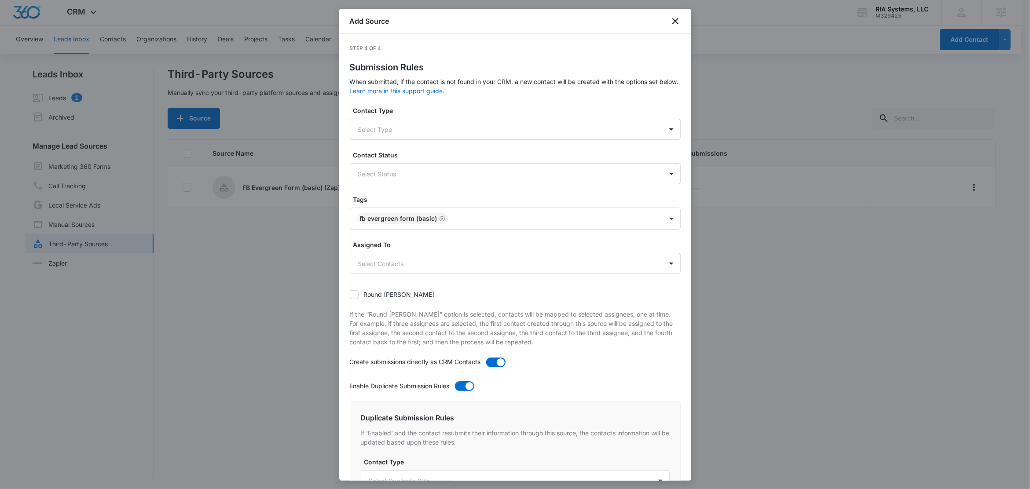
scroll to position [363, 0]
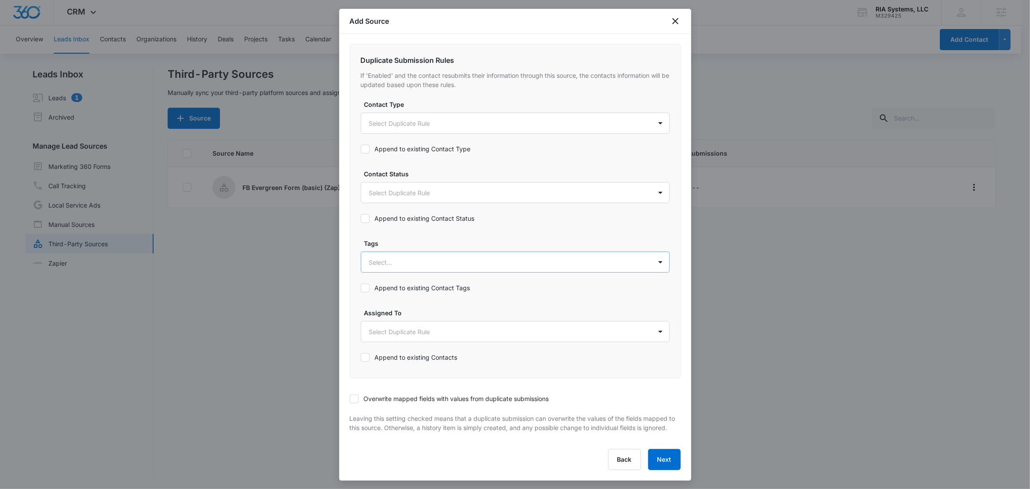
click at [401, 263] on div at bounding box center [504, 262] width 271 height 11
type input "fb"
click at [391, 289] on p "FB Evergreen Form (basic)" at bounding box center [409, 293] width 76 height 9
drag, startPoint x: 410, startPoint y: 238, endPoint x: 415, endPoint y: 244, distance: 8.2
click at [410, 238] on label "Tags" at bounding box center [518, 242] width 309 height 9
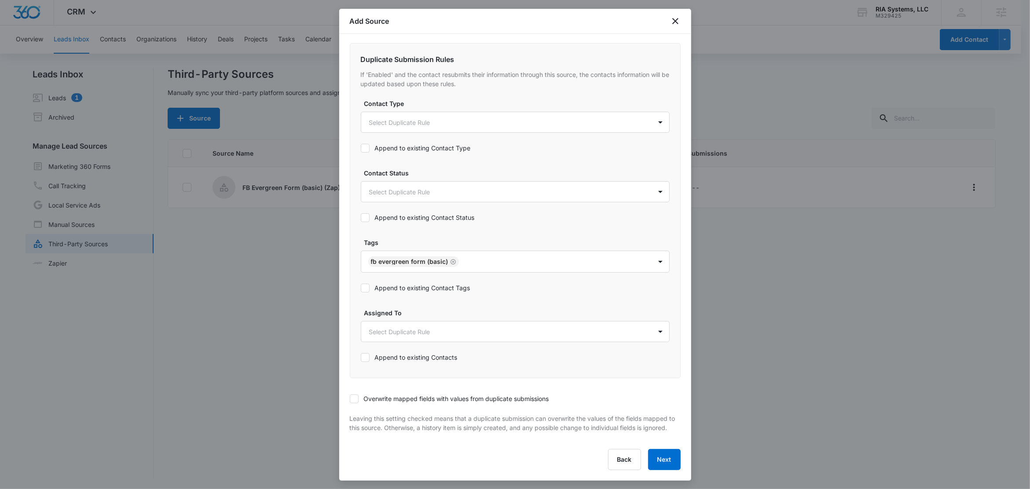
click at [416, 291] on div "Append to existing Contact Tags" at bounding box center [416, 288] width 110 height 20
click at [454, 283] on label "Append to existing Contact Tags" at bounding box center [416, 287] width 110 height 9
click at [361, 288] on input "Append to existing Contact Tags" at bounding box center [361, 288] width 0 height 0
click at [353, 397] on icon at bounding box center [354, 399] width 8 height 8
click at [350, 399] on input "Overwrite mapped fields with values from duplicate submissions" at bounding box center [350, 399] width 0 height 0
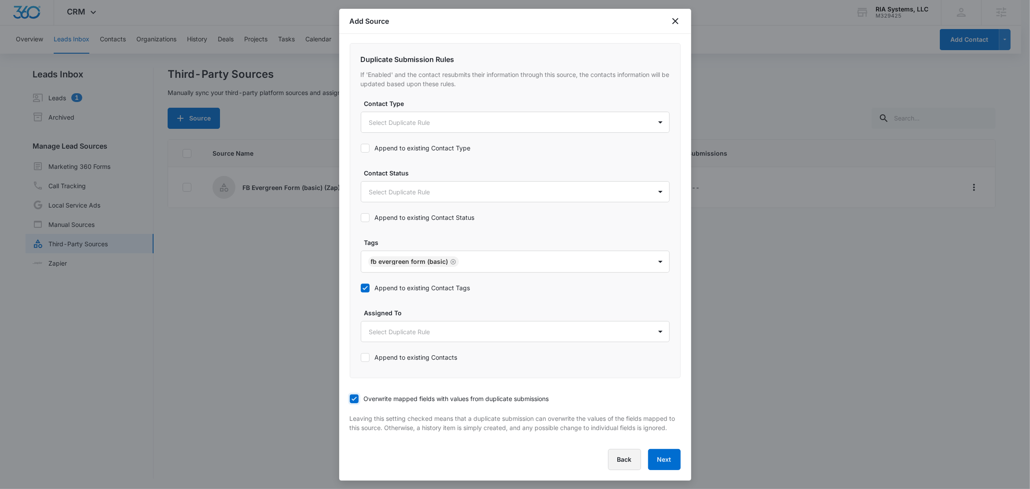
scroll to position [370, 0]
click at [657, 458] on button "Next" at bounding box center [664, 459] width 33 height 21
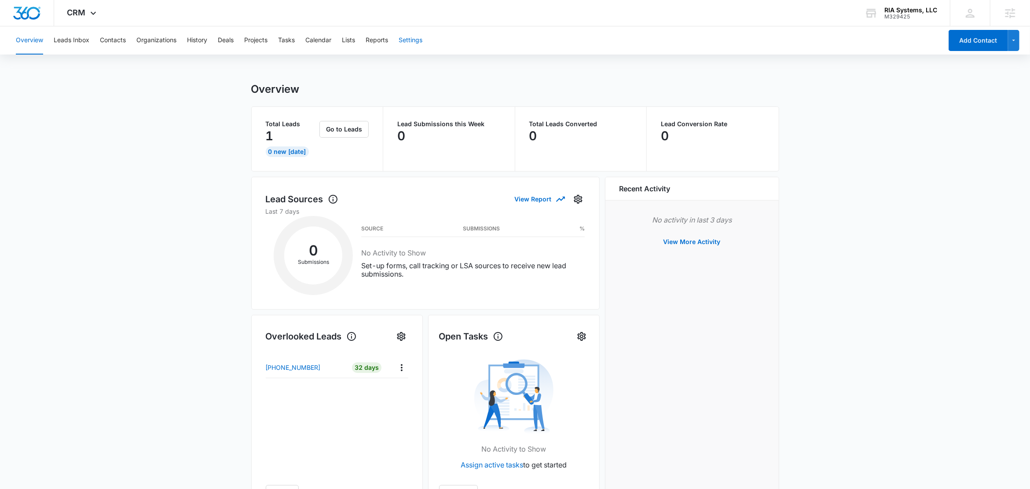
click at [416, 41] on button "Settings" at bounding box center [411, 40] width 24 height 28
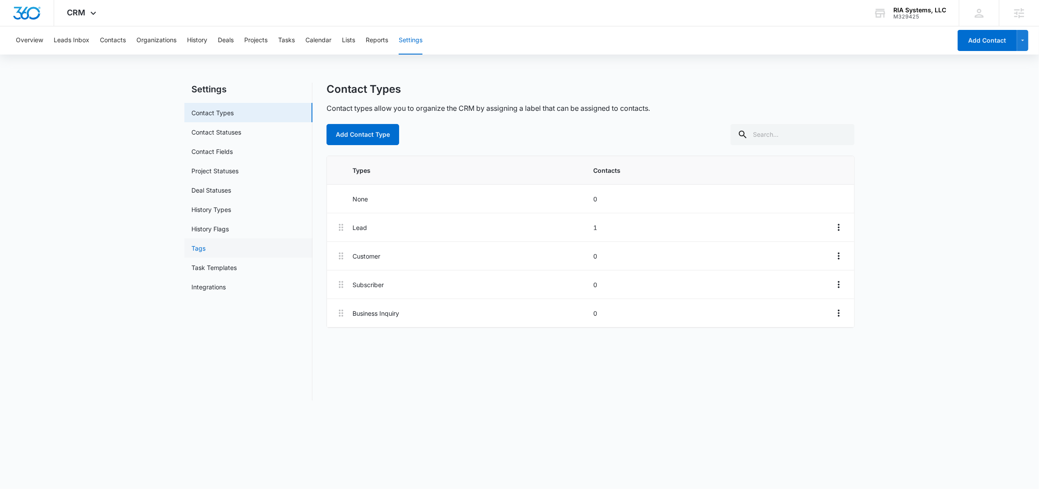
click at [199, 246] on link "Tags" at bounding box center [198, 248] width 14 height 9
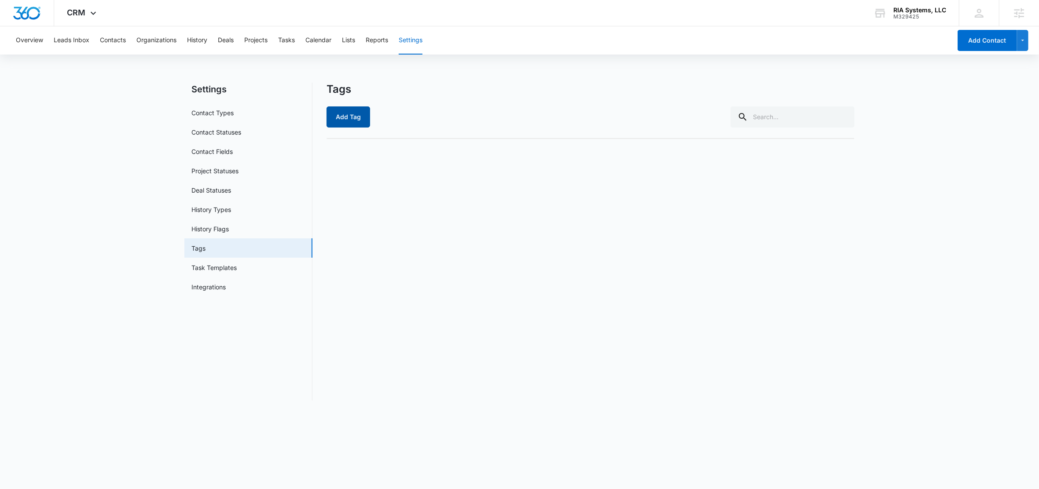
click at [355, 122] on button "Add Tag" at bounding box center [349, 117] width 44 height 21
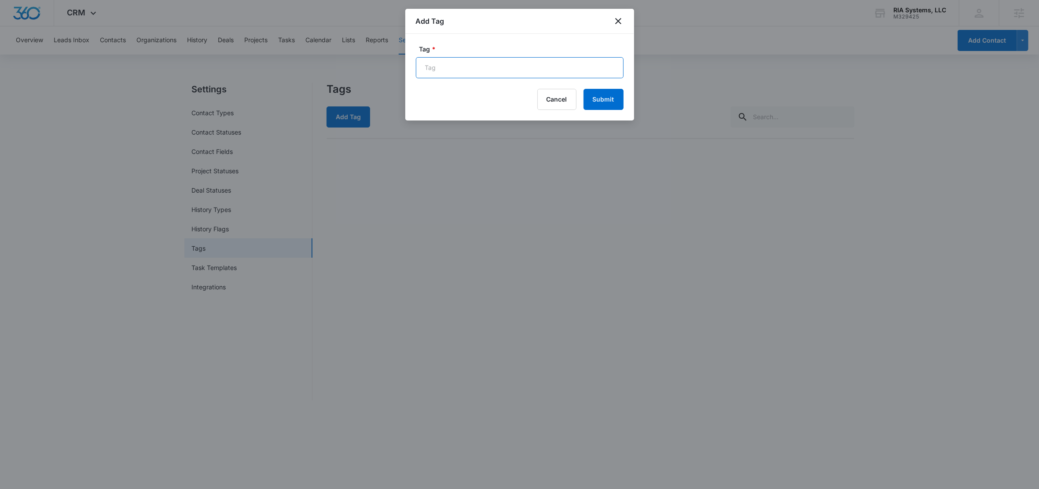
click at [469, 75] on input "Tag *" at bounding box center [520, 67] width 208 height 21
paste input "FB Evergreen Form (basic)"
type input "FB Evergreen Form (basic)"
click at [620, 105] on button "Submit" at bounding box center [604, 99] width 40 height 21
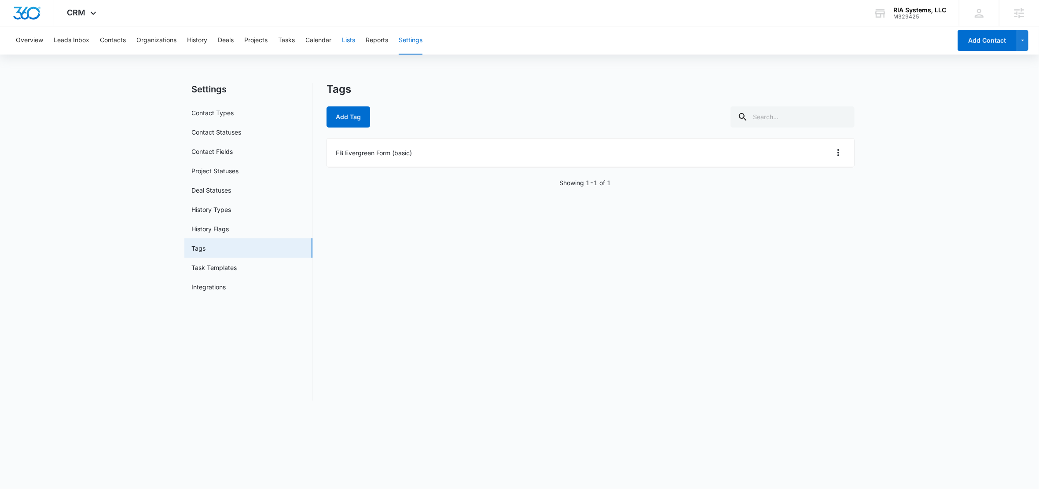
click at [344, 42] on button "Lists" at bounding box center [348, 40] width 13 height 28
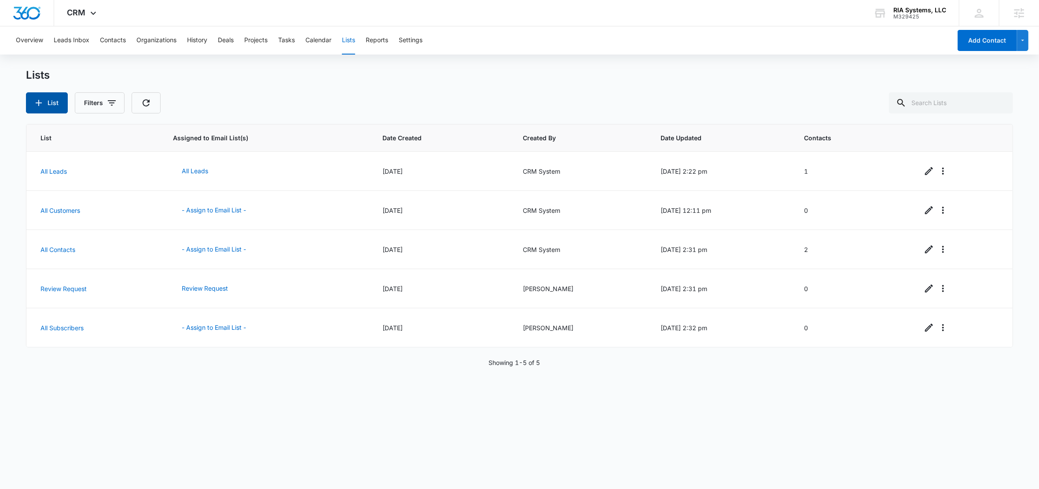
click at [38, 102] on icon "button" at bounding box center [39, 103] width 6 height 6
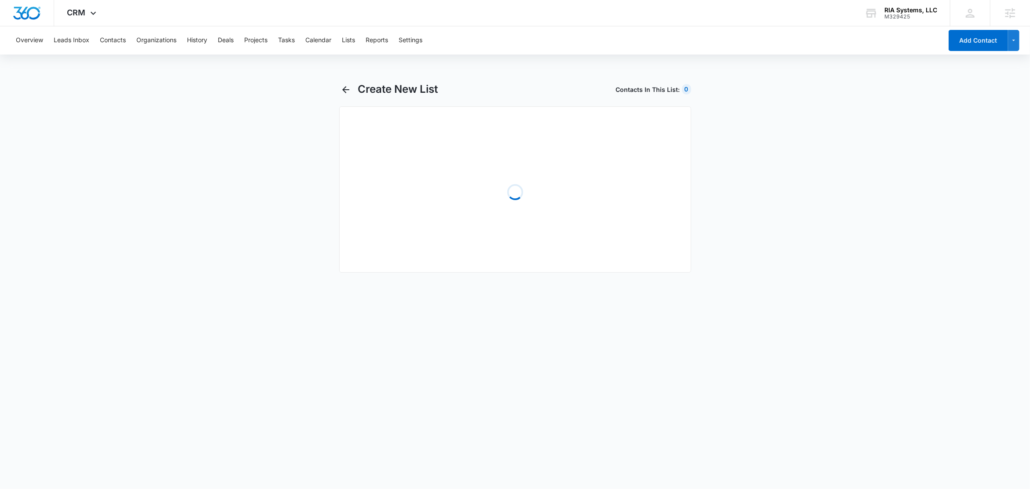
select select "31"
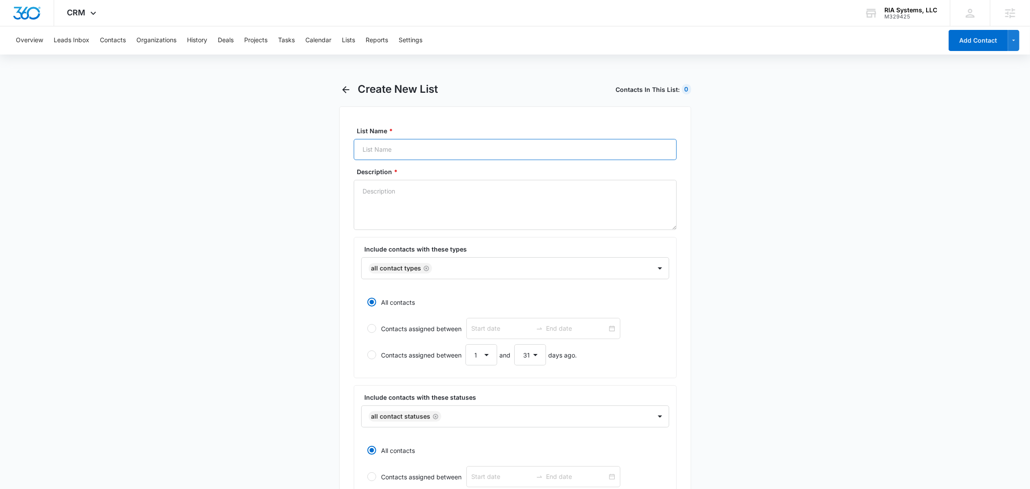
click at [404, 147] on input "List Name *" at bounding box center [515, 149] width 323 height 21
paste input "FB Evergreen Form (basic)"
type input "FB Evergreen Form (basic)"
click at [379, 210] on textarea "Description *" at bounding box center [515, 205] width 323 height 50
paste textarea "FB Evergreen Form (basic)"
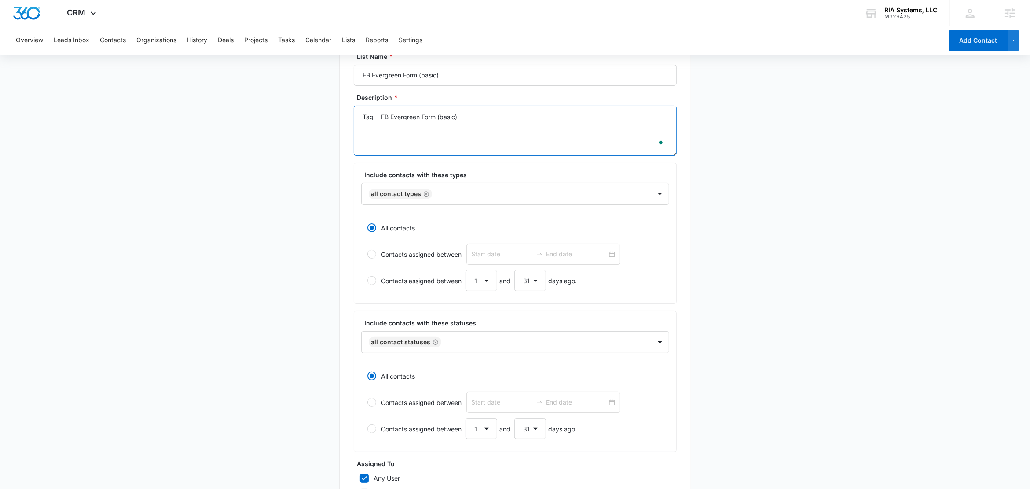
scroll to position [212, 0]
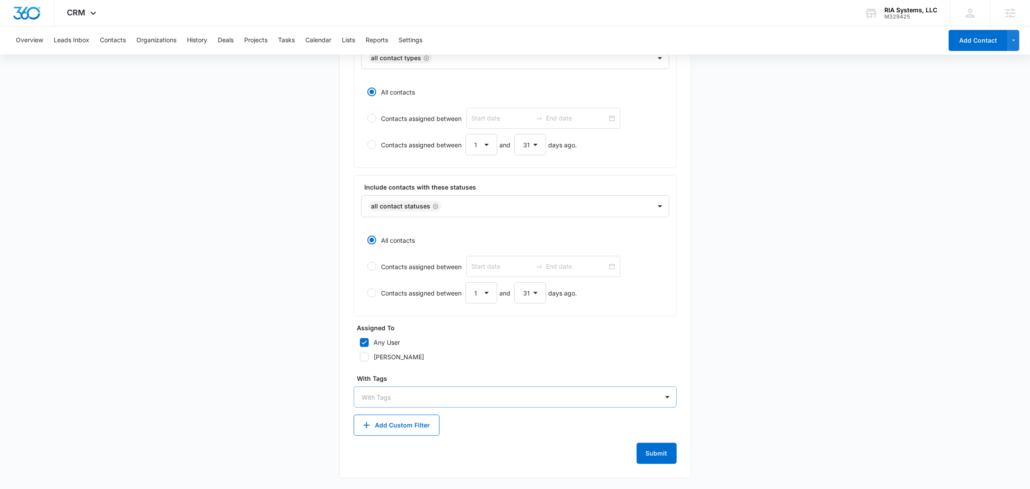
type textarea "Tag = FB Evergreen Form (basic)"
click at [397, 397] on div at bounding box center [510, 397] width 296 height 11
type input "fb"
click at [379, 428] on p "FB Evergreen Form (basic)" at bounding box center [402, 428] width 76 height 9
click at [285, 381] on main "Create New List Contacts In This List : 2 List Name * FB Evergreen Form (basic)…" at bounding box center [515, 180] width 1030 height 618
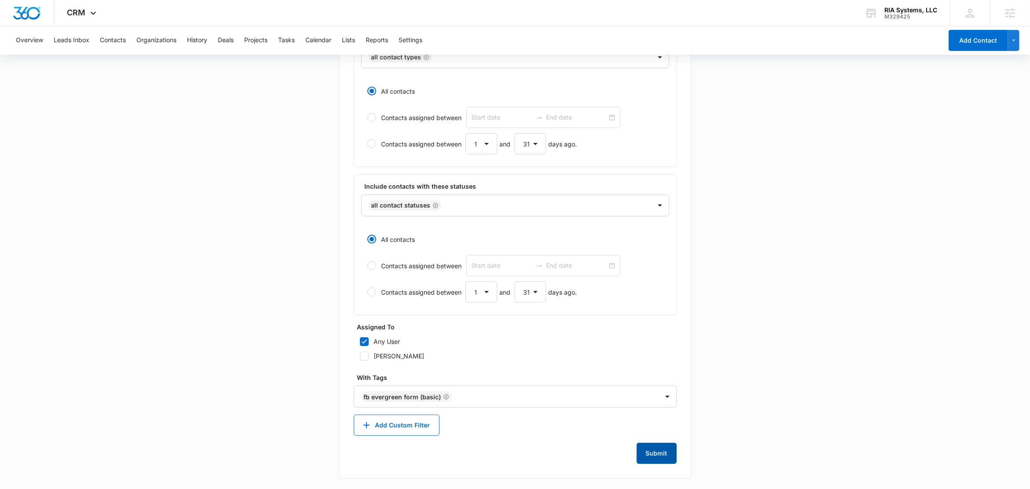
click at [665, 460] on button "Submit" at bounding box center [657, 453] width 40 height 21
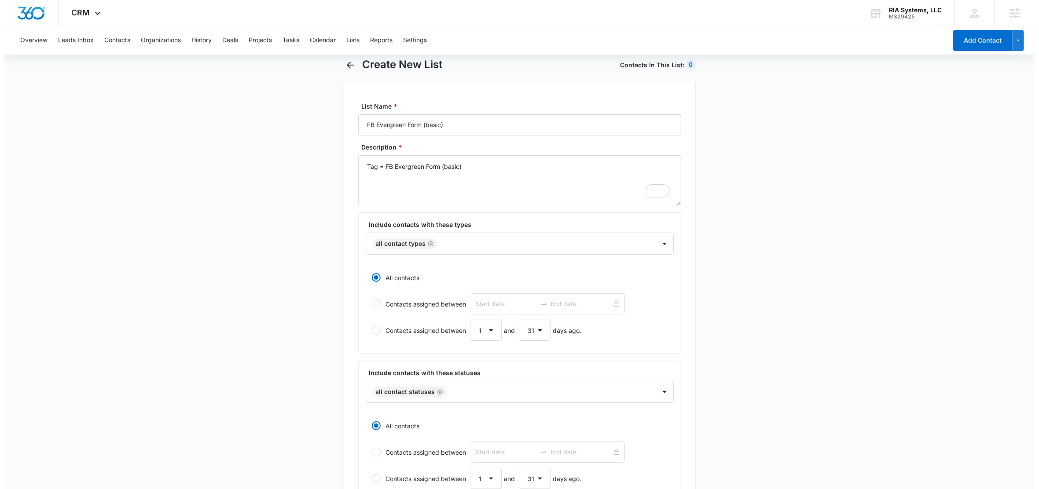
scroll to position [0, 0]
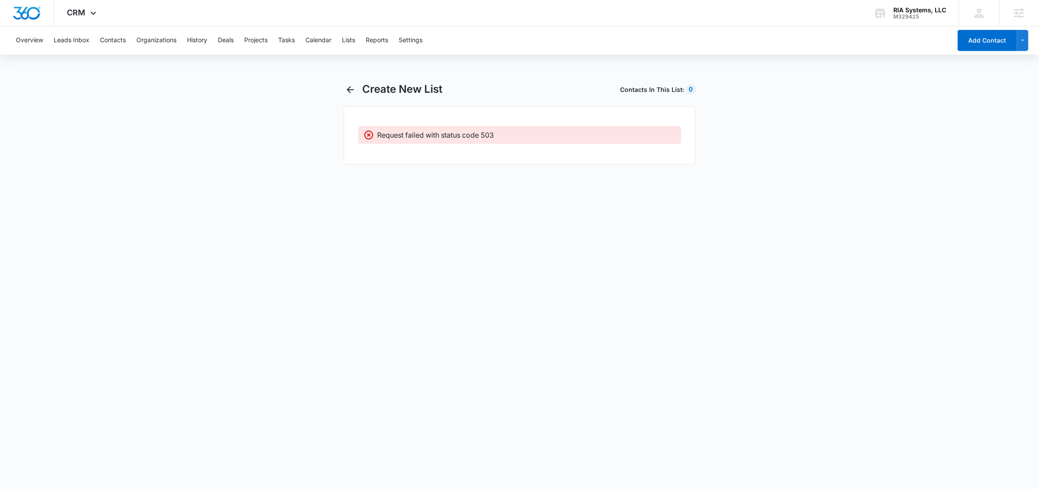
click at [361, 95] on div "Create New List Contacts In This List : 0" at bounding box center [520, 95] width 352 height 24
click at [354, 92] on icon "button" at bounding box center [350, 90] width 11 height 11
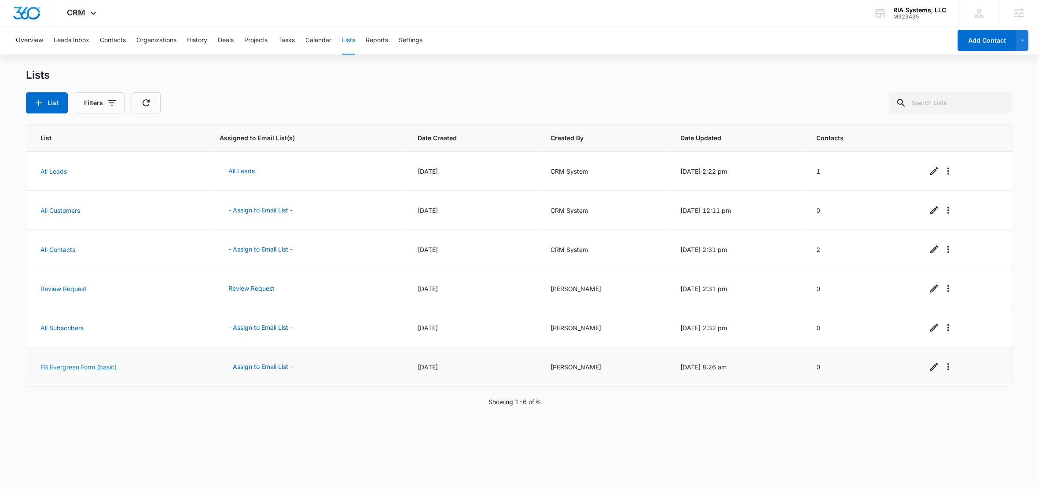
click at [83, 370] on link "FB Evergreen Form (basic)" at bounding box center [78, 367] width 76 height 7
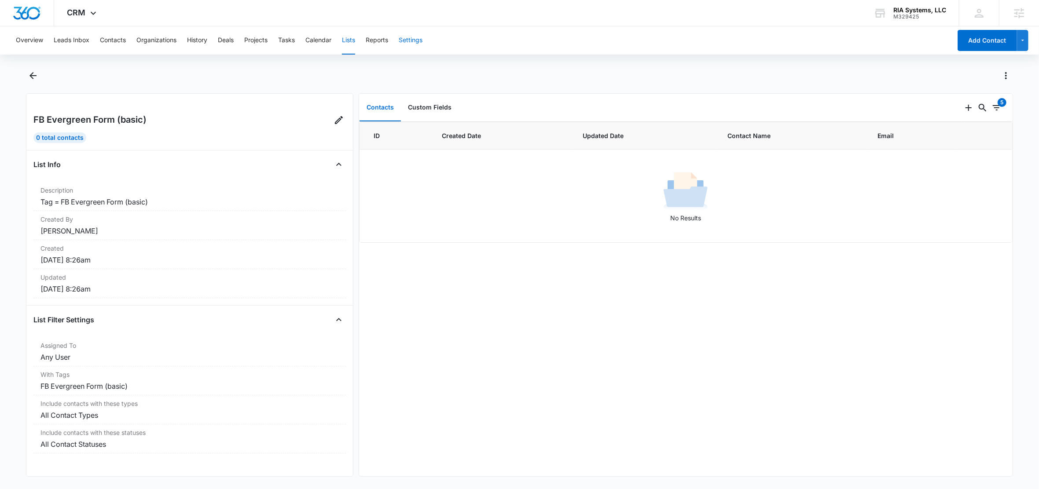
click at [416, 41] on button "Settings" at bounding box center [411, 40] width 24 height 28
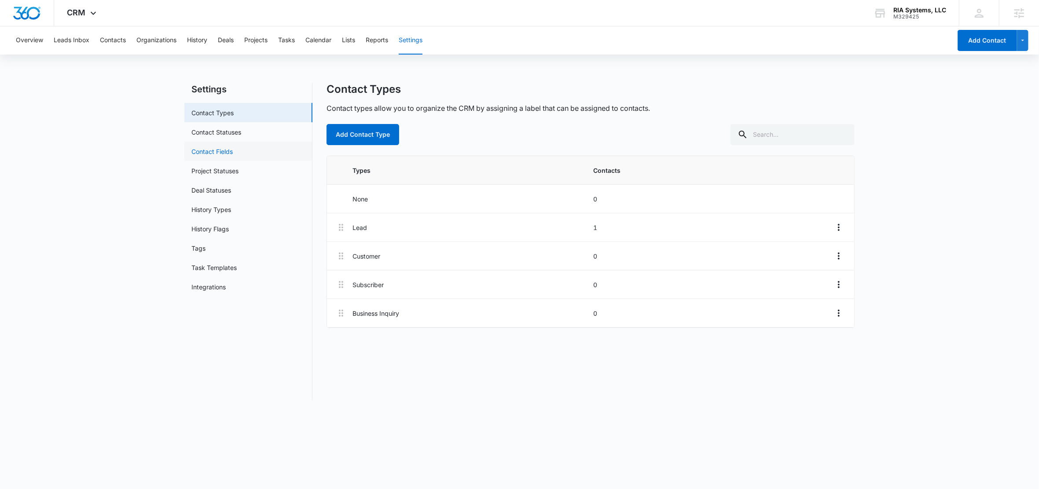
click at [208, 148] on link "Contact Fields" at bounding box center [211, 151] width 41 height 9
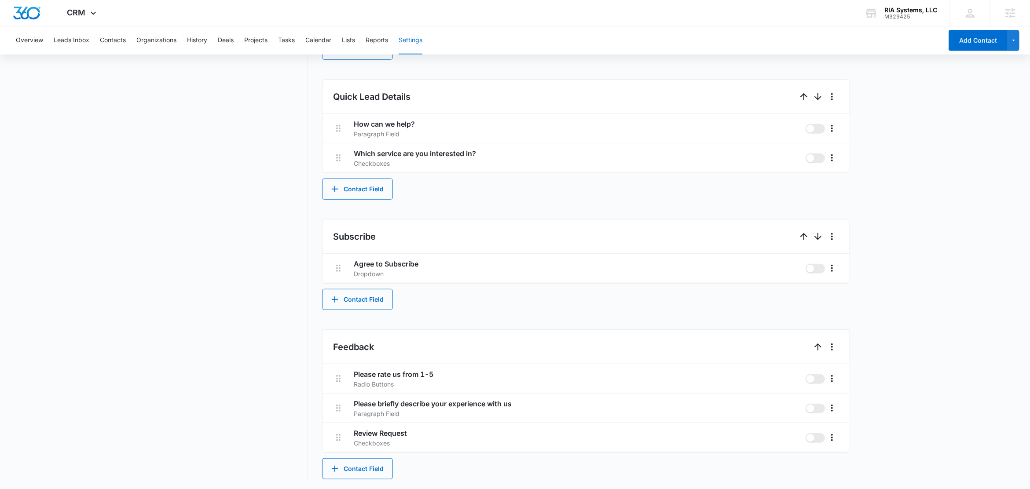
scroll to position [509, 0]
click at [365, 186] on button "Contact Field" at bounding box center [357, 188] width 71 height 21
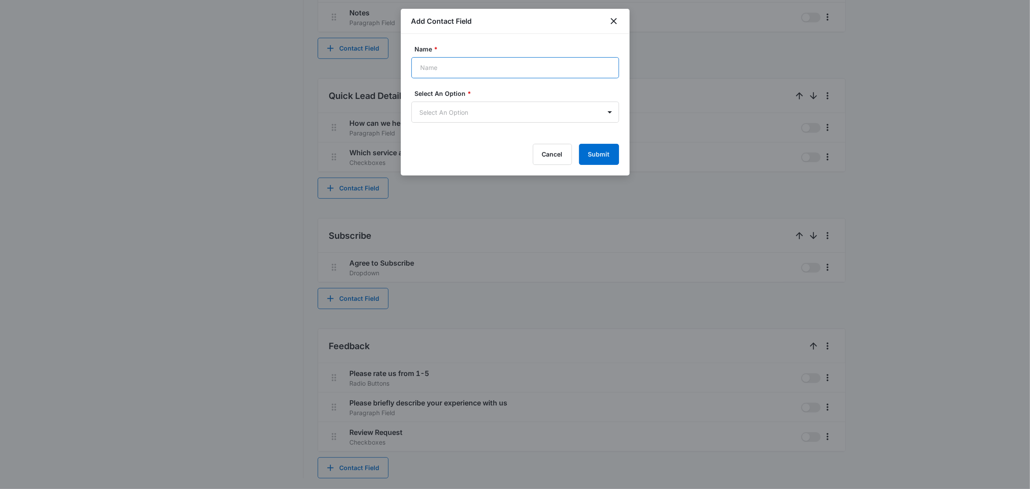
click at [463, 62] on input "Name *" at bounding box center [516, 67] width 208 height 21
paste input "What's your preferred method of contact for a follow-up?"
type input "What's your preferred method of contact for a follow-up?"
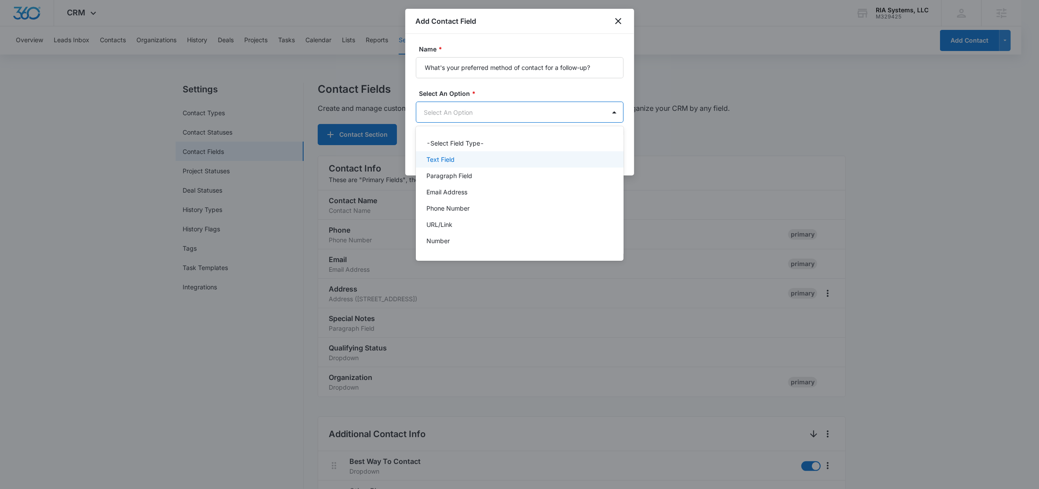
click at [447, 159] on p "Text Field" at bounding box center [441, 159] width 28 height 9
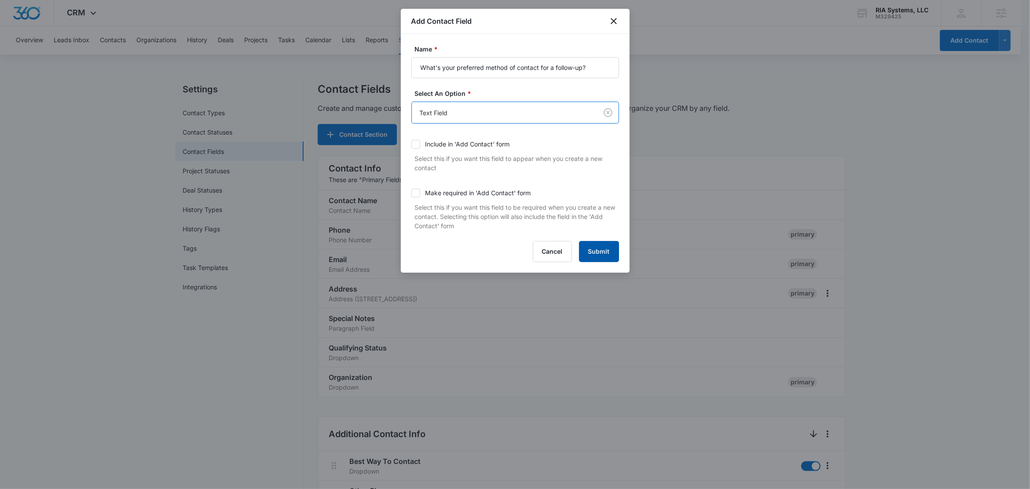
click at [597, 254] on button "Submit" at bounding box center [599, 251] width 40 height 21
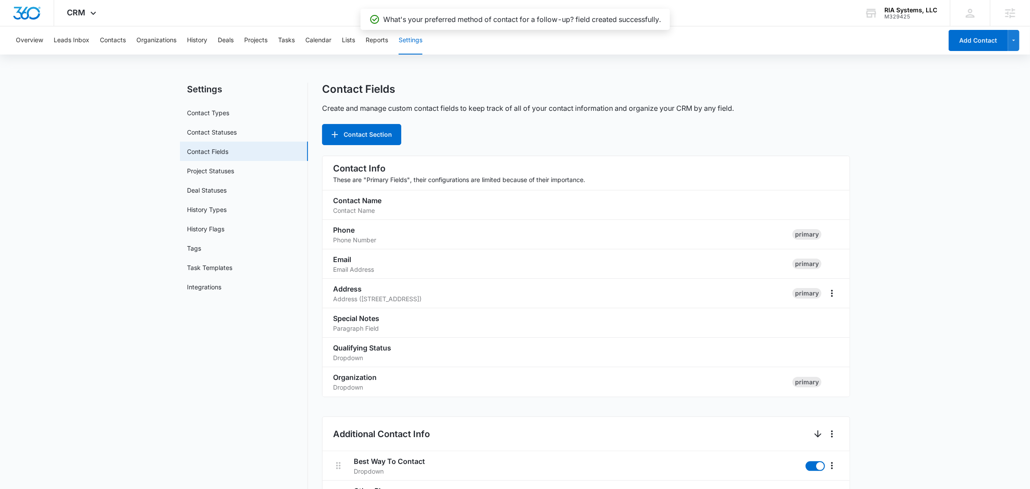
scroll to position [482, 0]
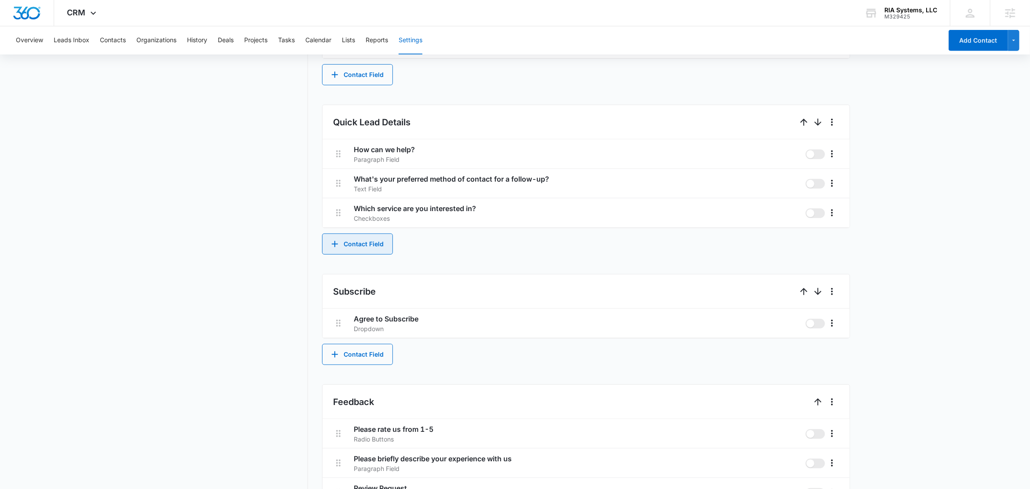
click at [365, 244] on button "Contact Field" at bounding box center [357, 244] width 71 height 21
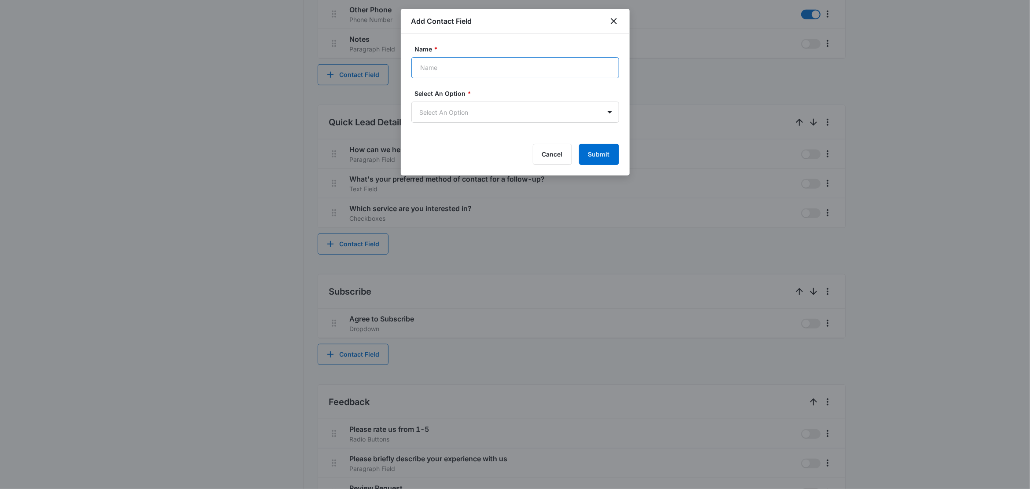
click at [467, 71] on input "Name *" at bounding box center [516, 67] width 208 height 21
paste input "What's your biggest challenge right now related to your RIA's operations or com…"
click at [452, 114] on body "CRM Apps Reputation Websites Forms CRM Email Social Content Ads Intelligence Fi…" at bounding box center [515, 31] width 1030 height 1027
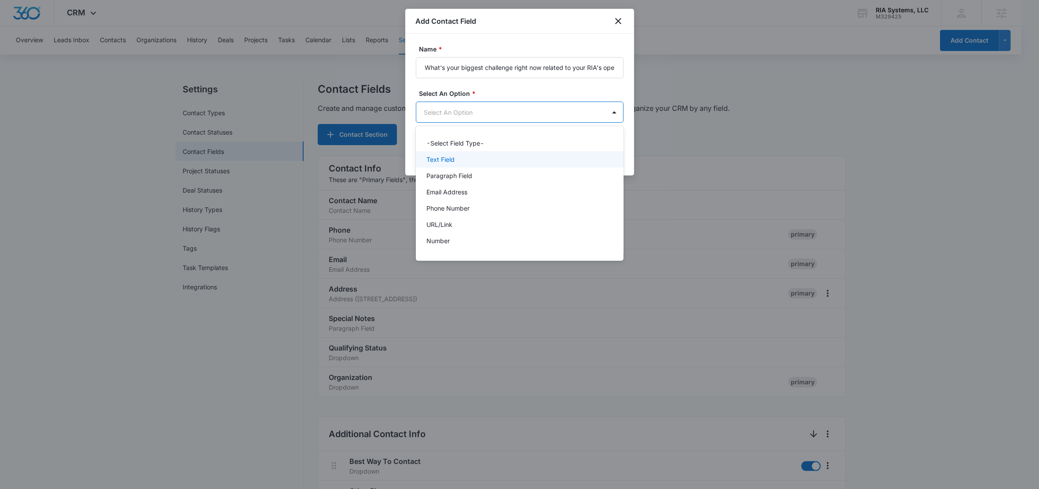
click at [444, 157] on p "Text Field" at bounding box center [441, 159] width 28 height 9
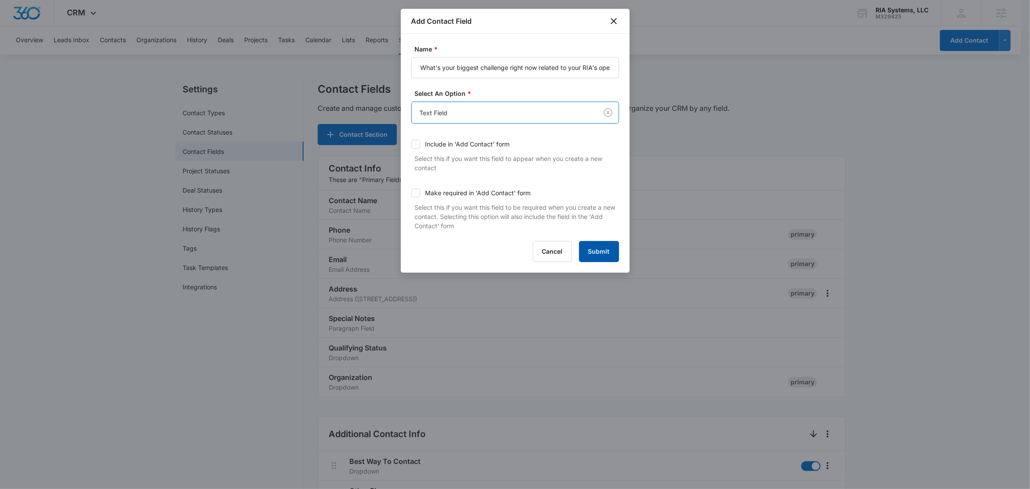
click at [603, 250] on button "Submit" at bounding box center [599, 251] width 40 height 21
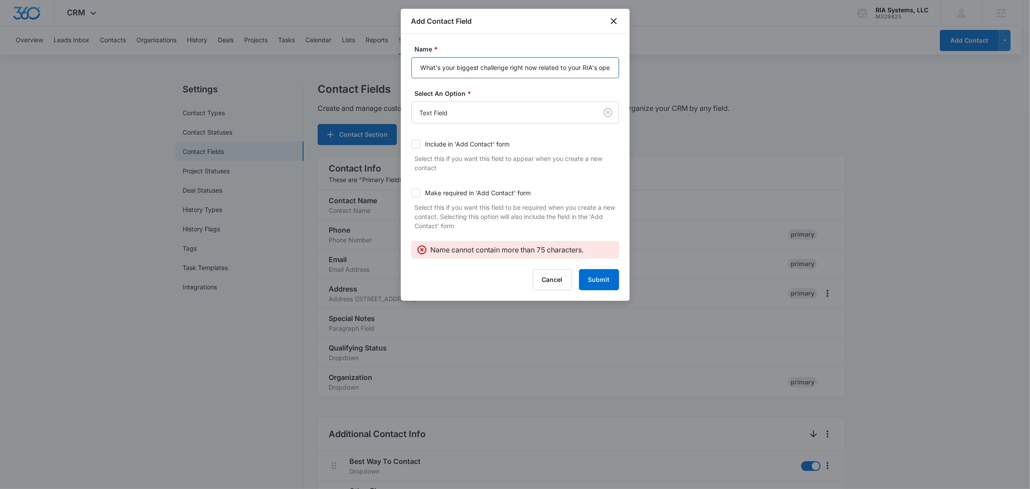
click at [517, 67] on input "What's your biggest challenge right now related to your RIA's operations or com…" at bounding box center [516, 67] width 208 height 21
drag, startPoint x: 602, startPoint y: 69, endPoint x: 627, endPoint y: 73, distance: 25.0
click at [627, 73] on div "Name * What's your biggest challenge right now related to your RIA's operations…" at bounding box center [515, 167] width 229 height 267
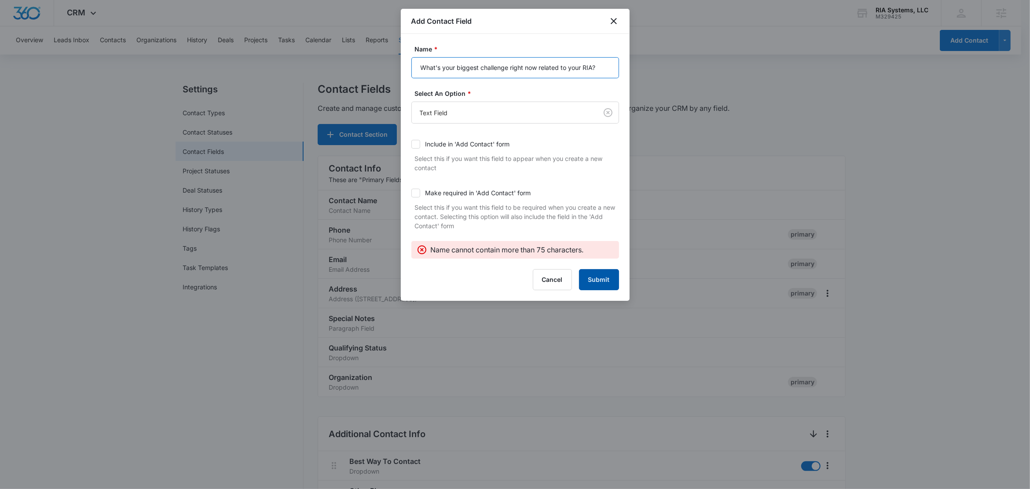
type input "What's your biggest challenge right now related to your RIA?"
click at [596, 278] on button "Submit" at bounding box center [599, 279] width 40 height 21
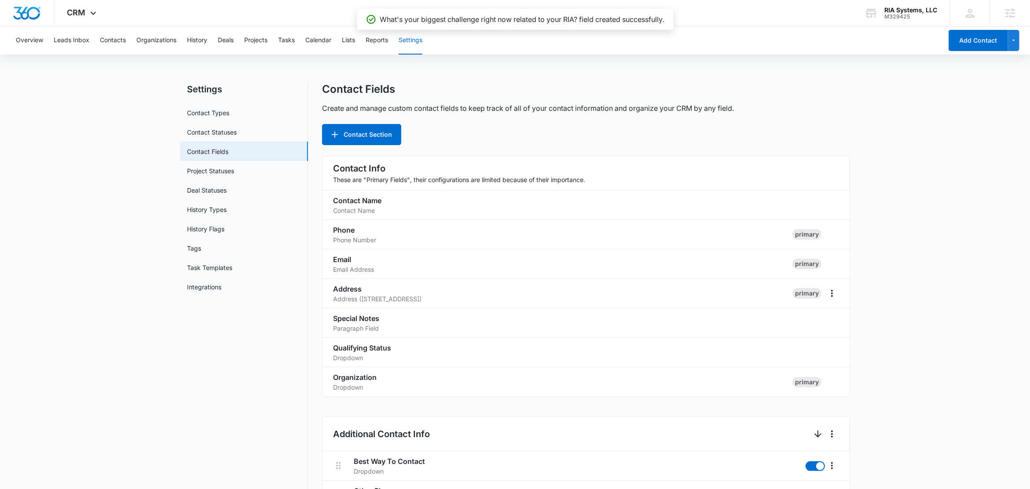
scroll to position [511, 0]
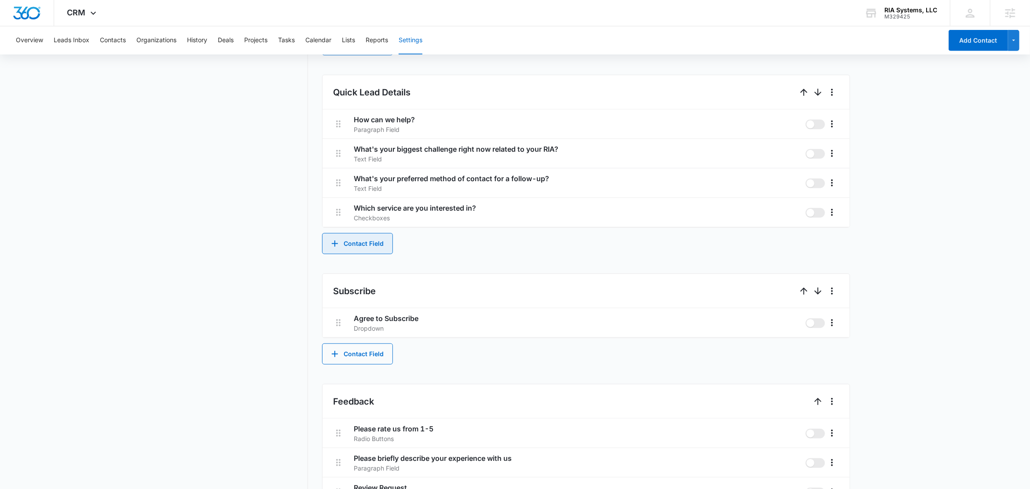
click at [365, 242] on button "Contact Field" at bounding box center [357, 243] width 71 height 21
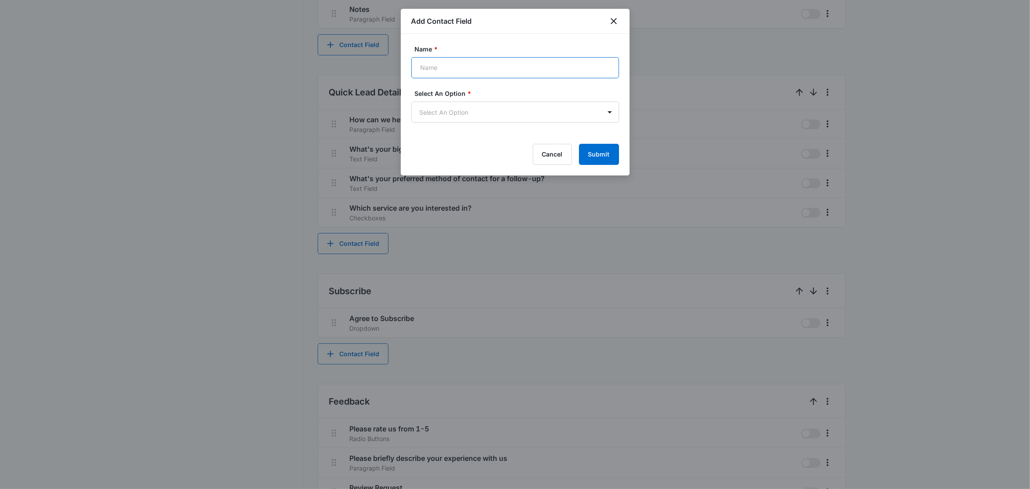
click at [456, 70] on input "Name *" at bounding box center [516, 67] width 208 height 21
paste input "What specific area of support are you most interested in for your RIA?"
type input "What specific area of support are you most interested in?"
click at [467, 117] on body "CRM Apps Reputation Websites Forms CRM Email Social Content Ads Intelligence Fi…" at bounding box center [515, 17] width 1030 height 1056
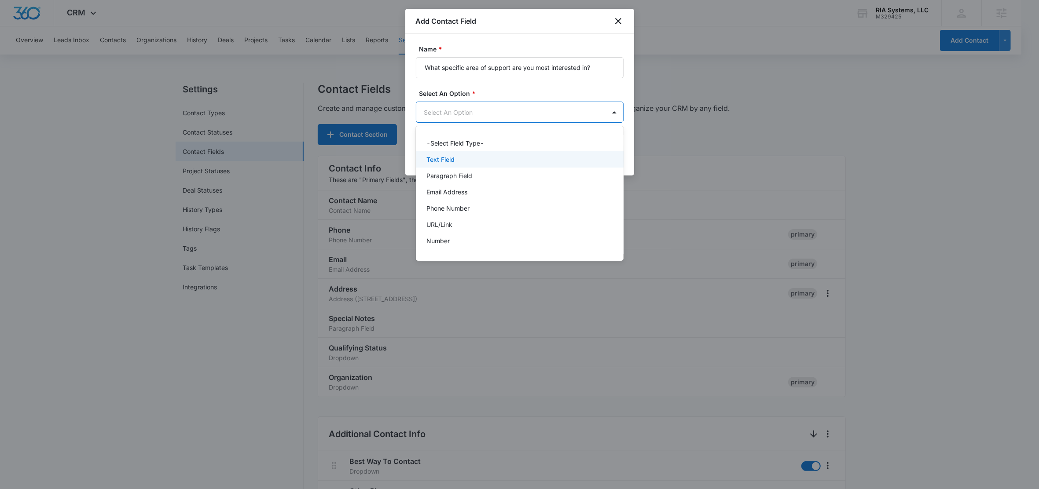
click at [442, 157] on p "Text Field" at bounding box center [441, 159] width 28 height 9
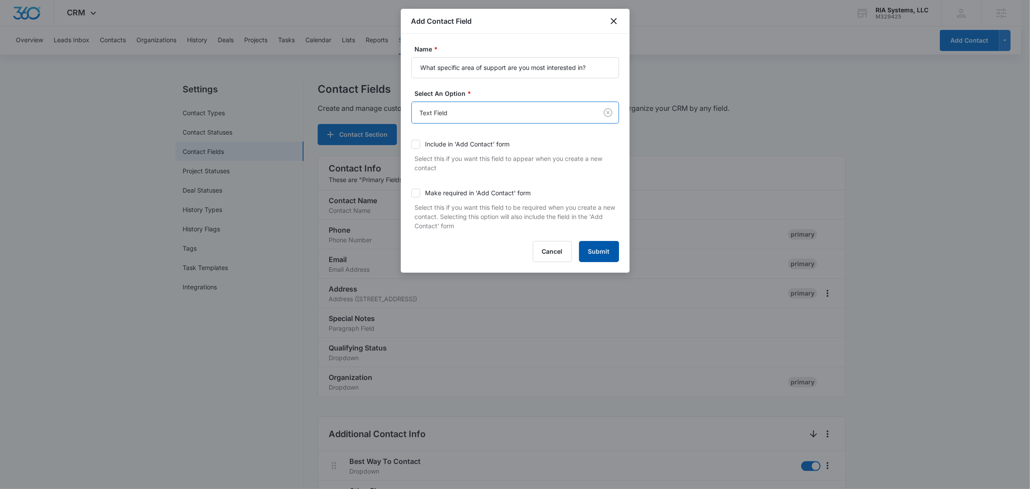
click at [606, 254] on button "Submit" at bounding box center [599, 251] width 40 height 21
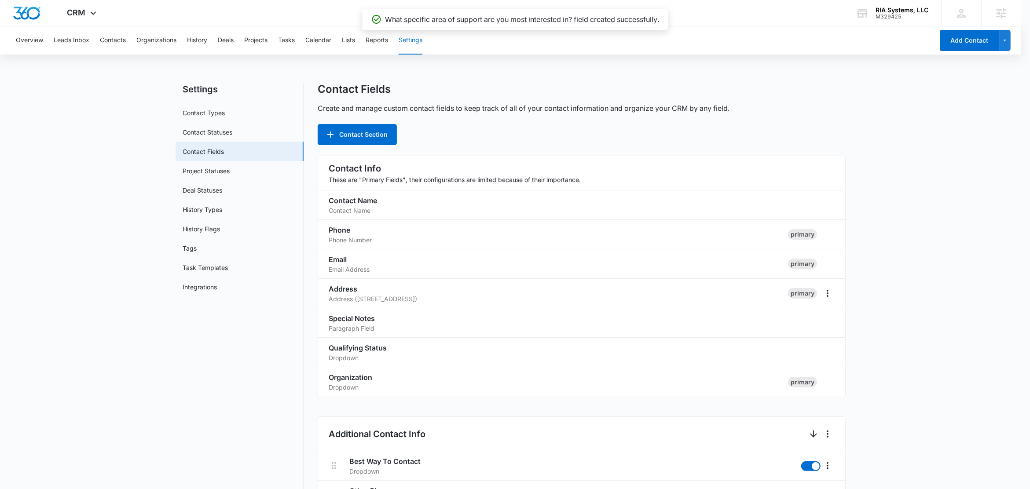
scroll to position [541, 0]
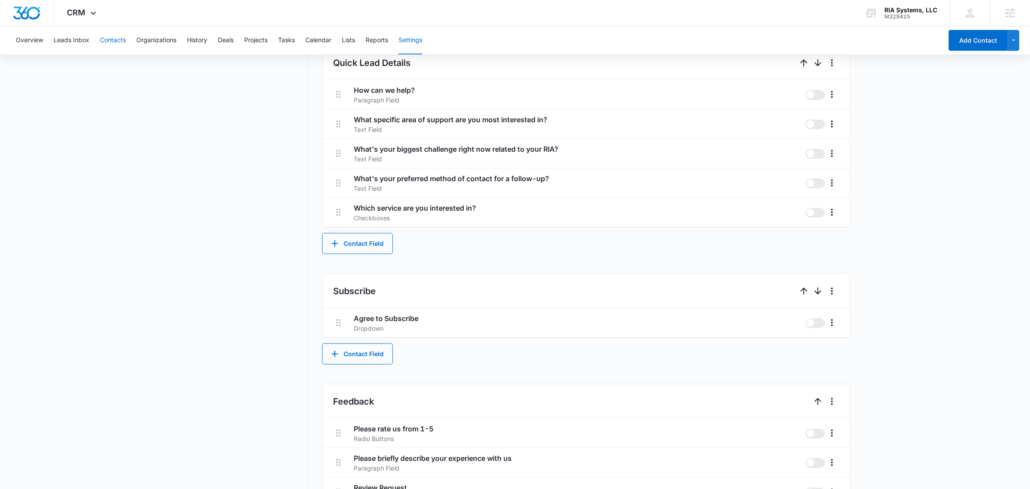
click at [120, 39] on button "Contacts" at bounding box center [113, 40] width 26 height 28
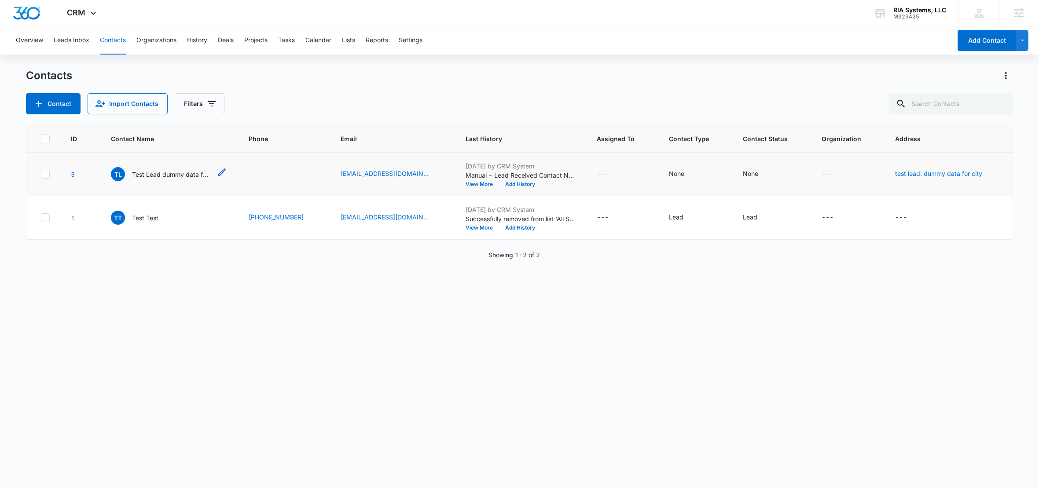
click at [160, 175] on p "Test Lead dummy data for full_name" at bounding box center [171, 174] width 79 height 9
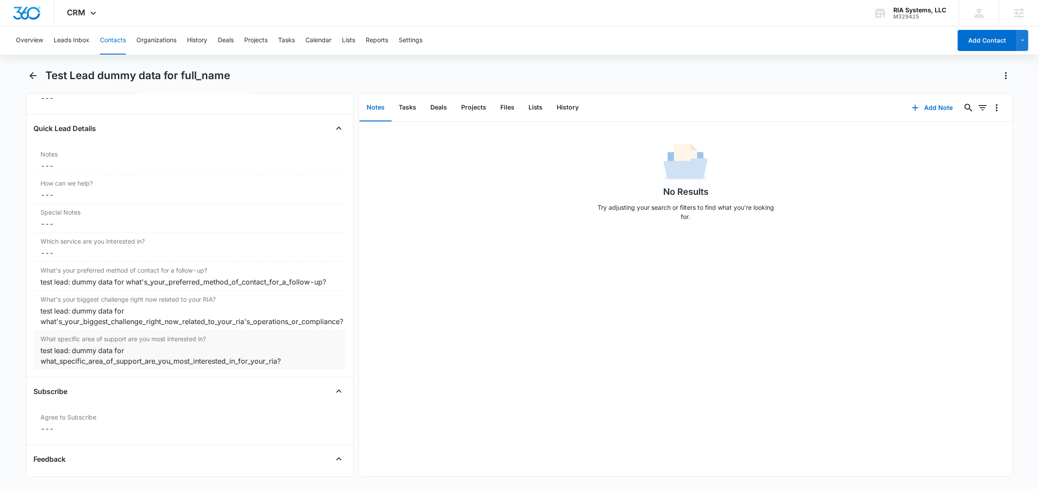
scroll to position [716, 0]
click at [532, 109] on button "Lists" at bounding box center [536, 107] width 29 height 27
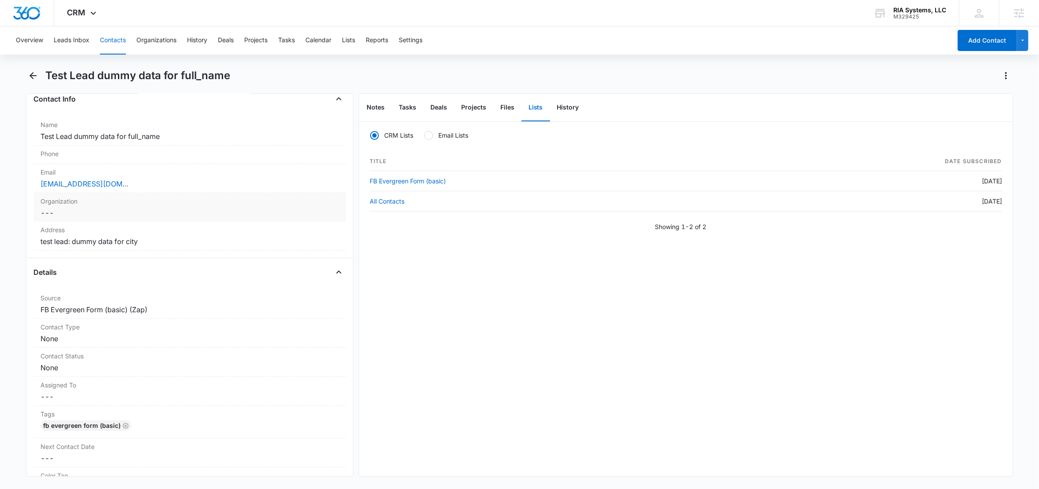
scroll to position [150, 0]
click at [1008, 74] on icon "Actions" at bounding box center [1006, 75] width 11 height 11
click at [971, 125] on div "Delete" at bounding box center [972, 127] width 39 height 6
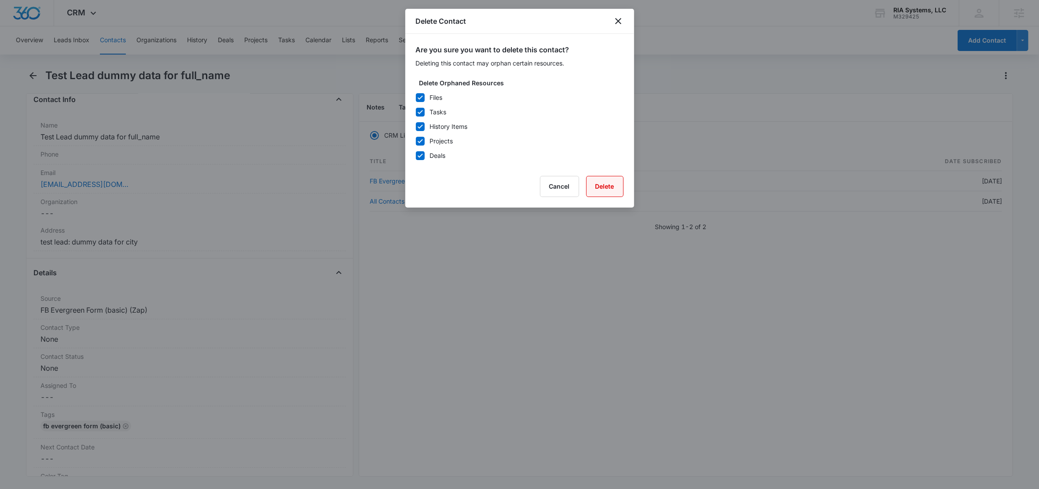
click at [619, 181] on button "Delete" at bounding box center [604, 186] width 37 height 21
